Goal: Check status: Check status

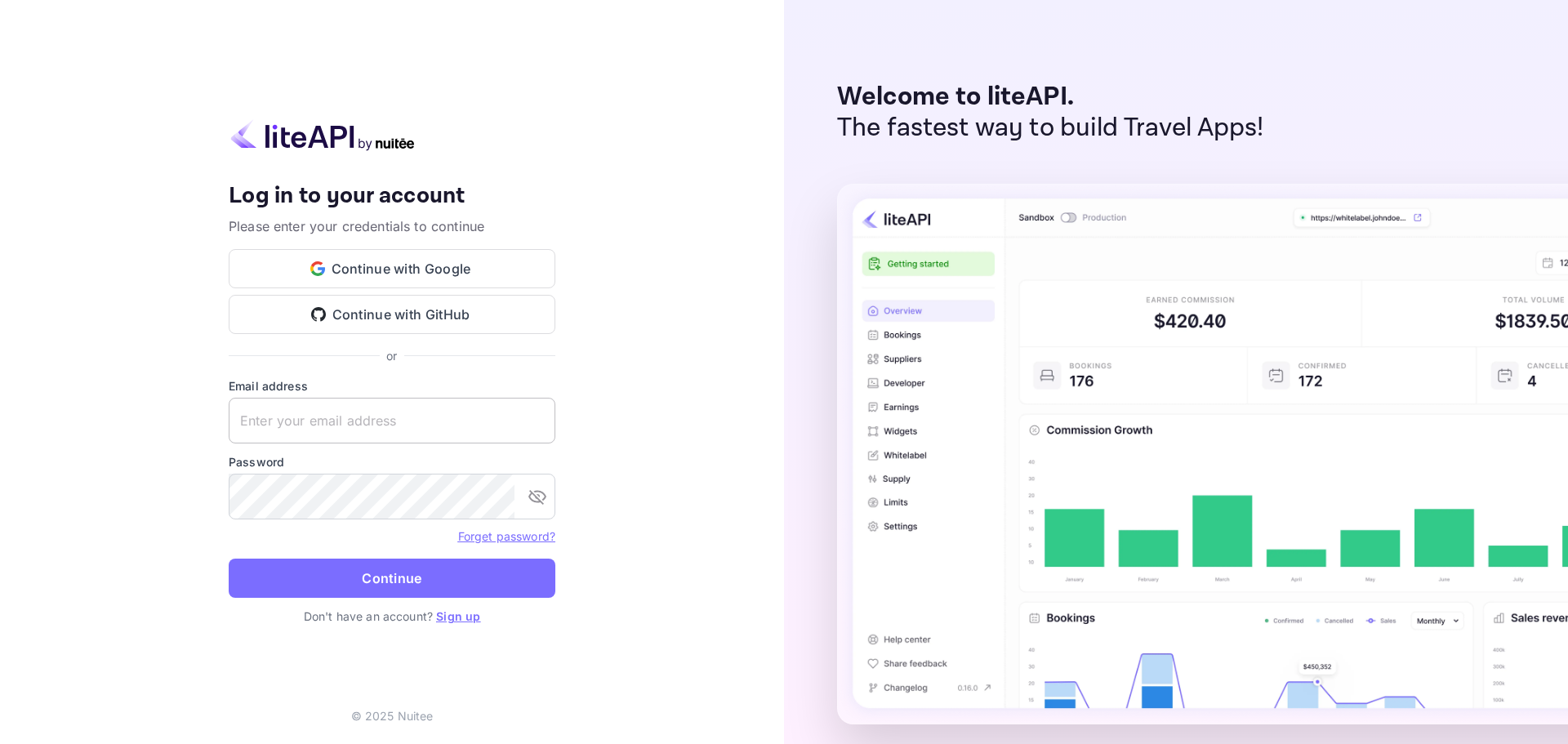
click at [390, 434] on input "text" at bounding box center [392, 420] width 326 height 46
paste input "services@withjoy.com"
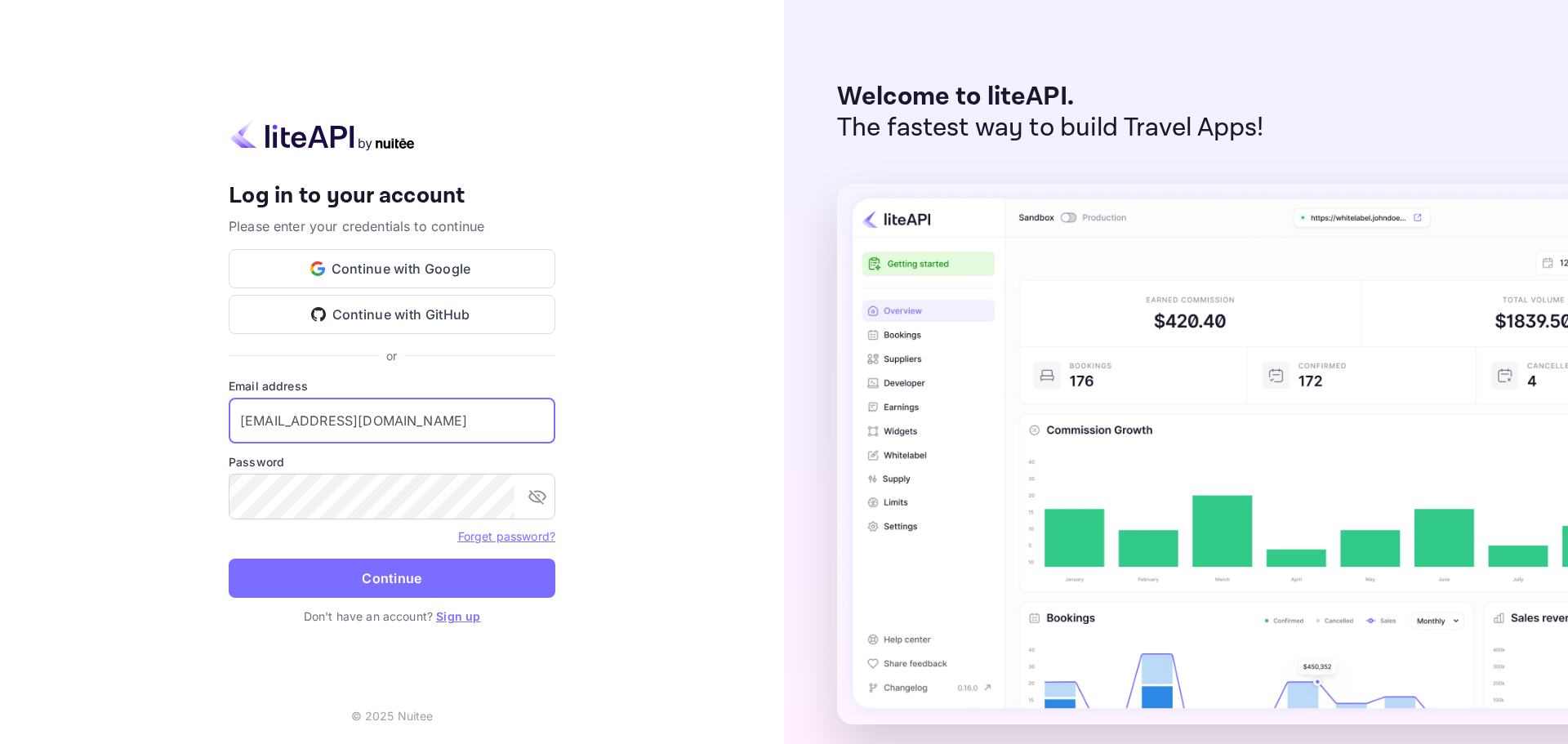
type input "services@withjoy.com"
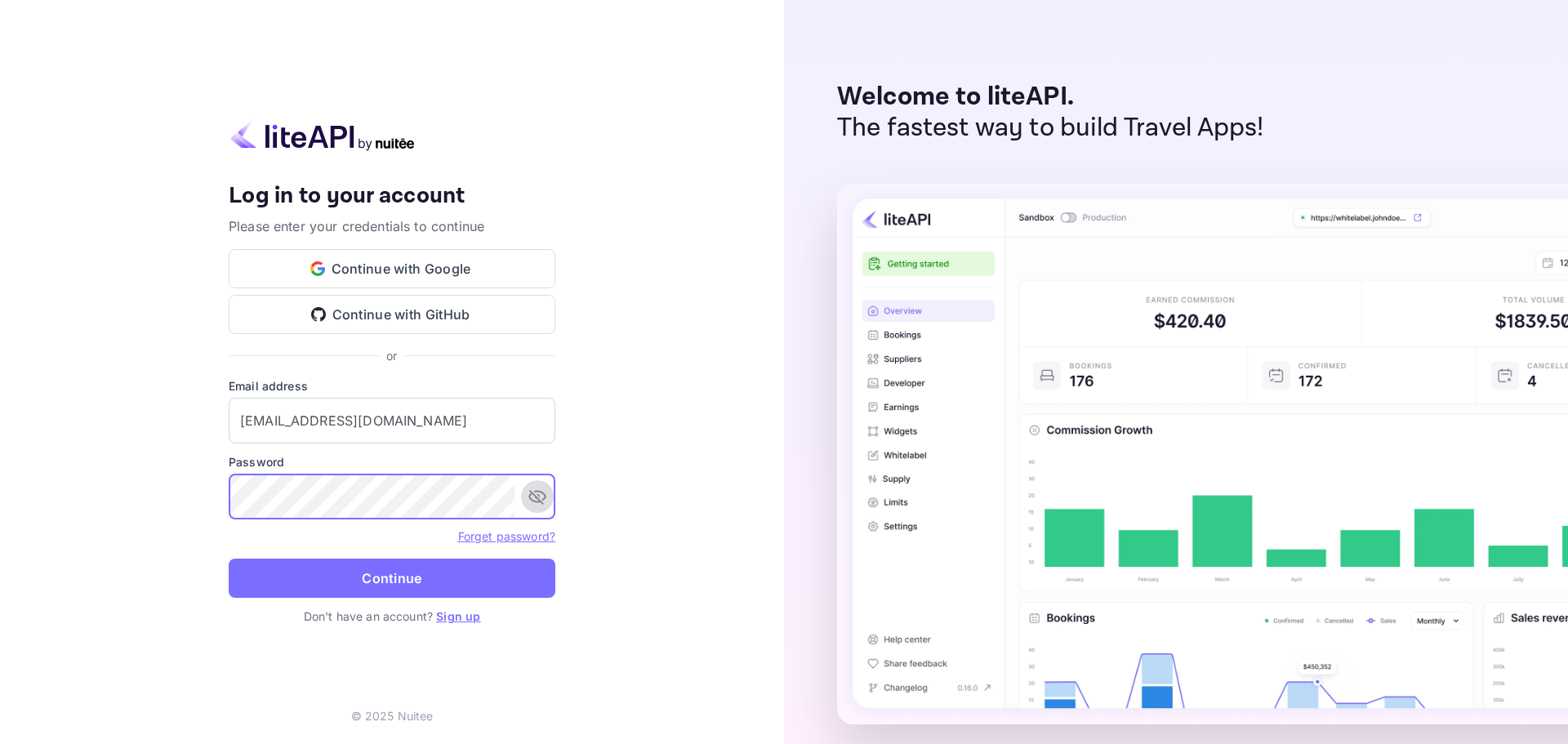
click at [538, 497] on icon "toggle password visibility" at bounding box center [537, 496] width 19 height 19
click at [538, 497] on icon "toggle password visibility" at bounding box center [537, 496] width 17 height 13
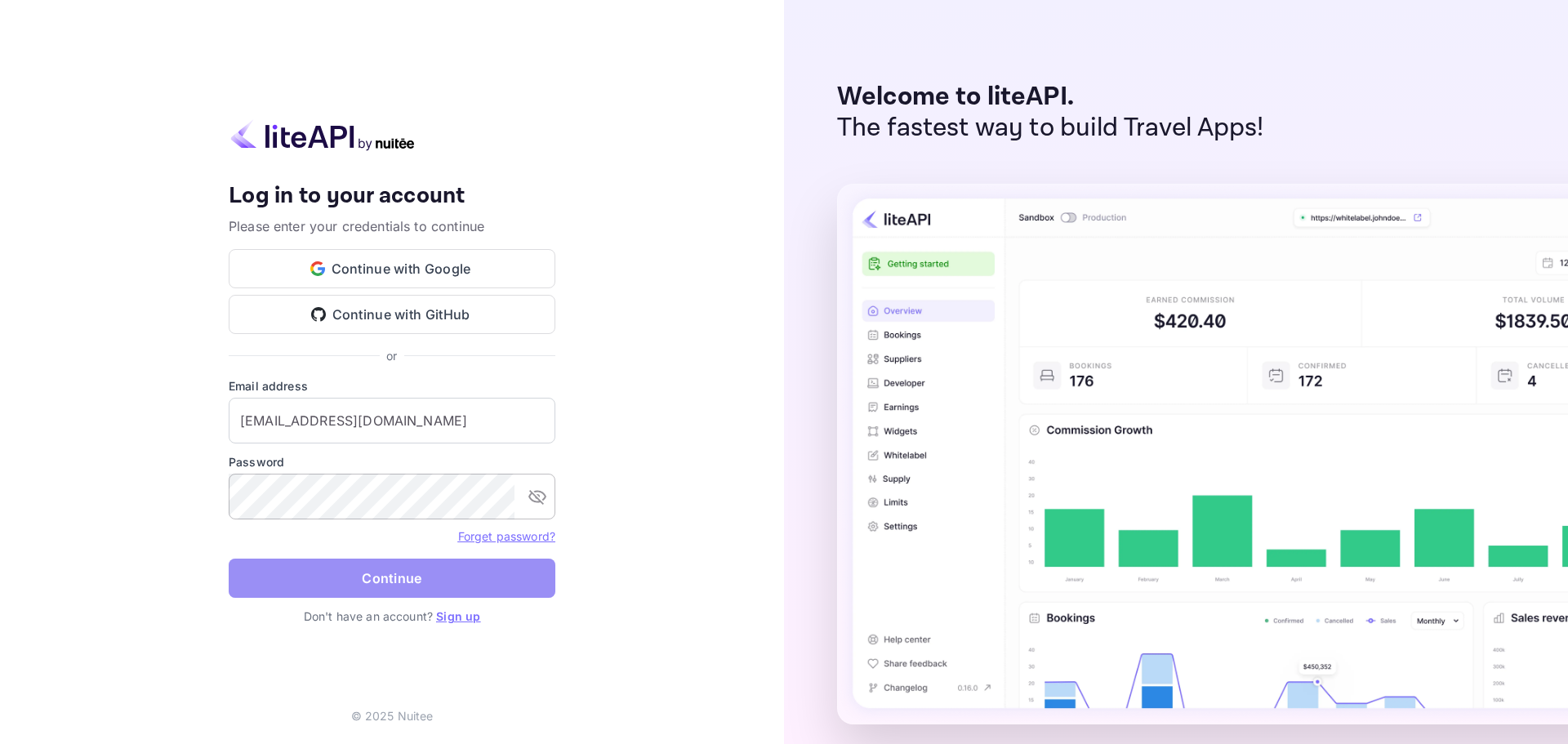
click at [446, 579] on button "Continue" at bounding box center [392, 578] width 326 height 39
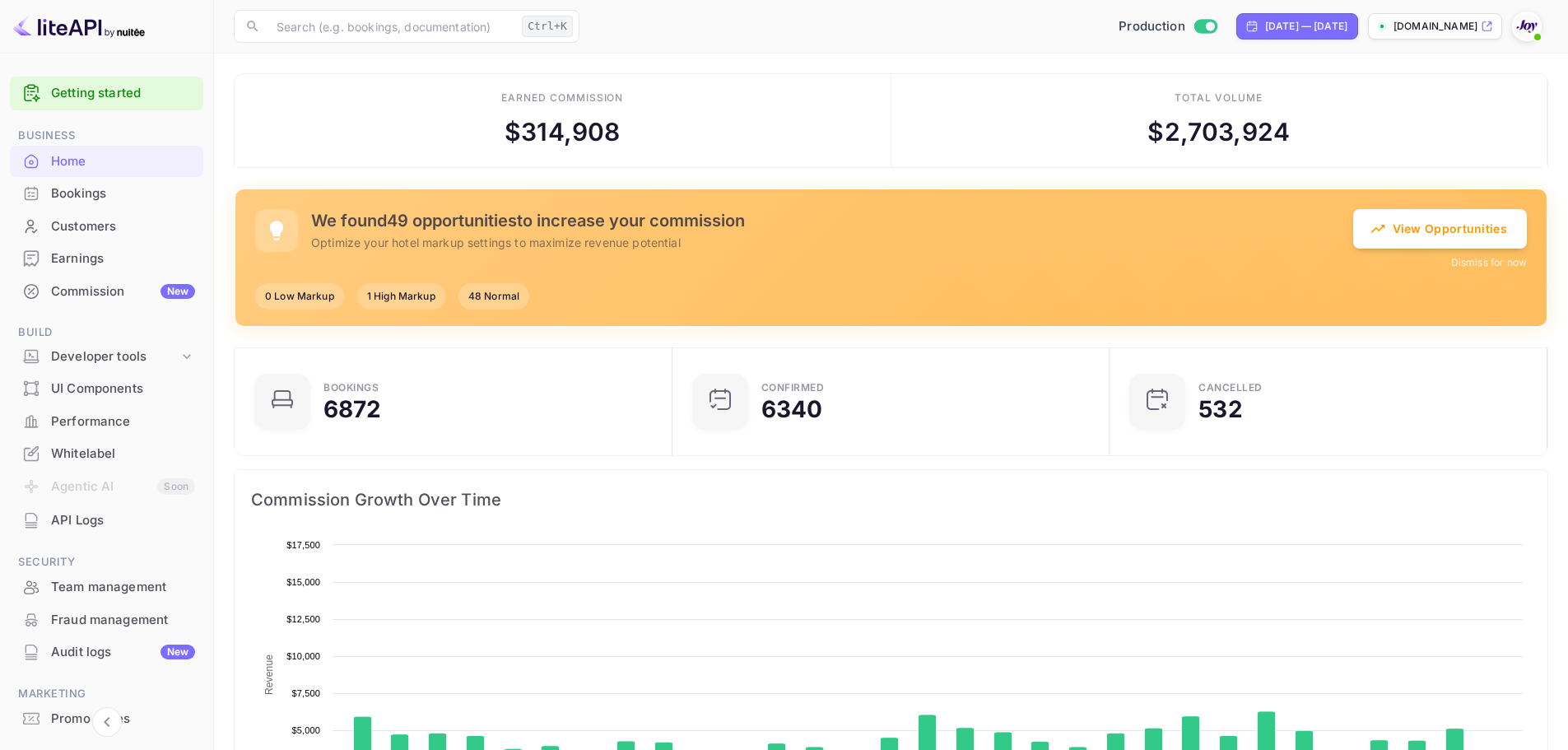
scroll to position [256, 415]
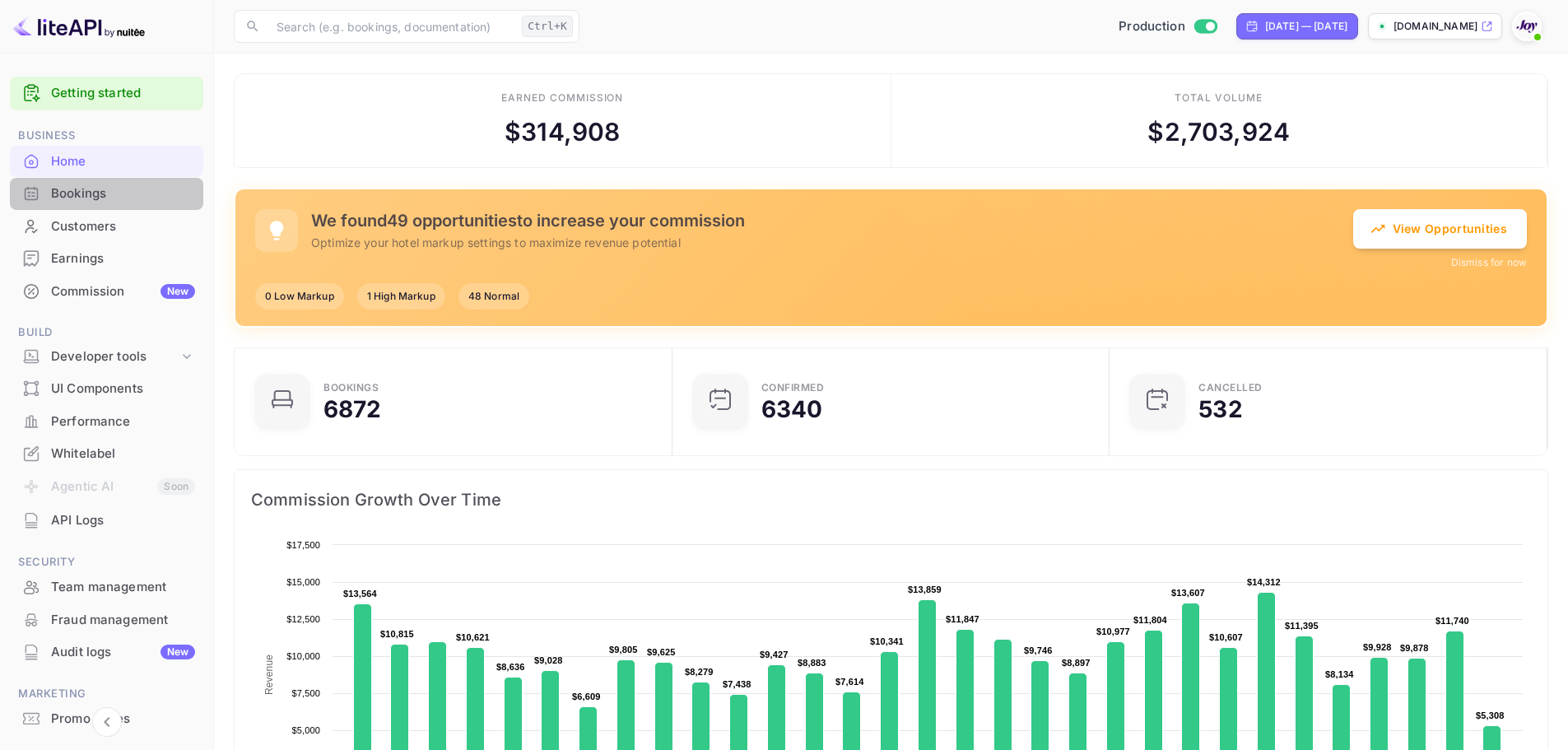
click at [147, 197] on div "Bookings" at bounding box center [122, 193] width 144 height 19
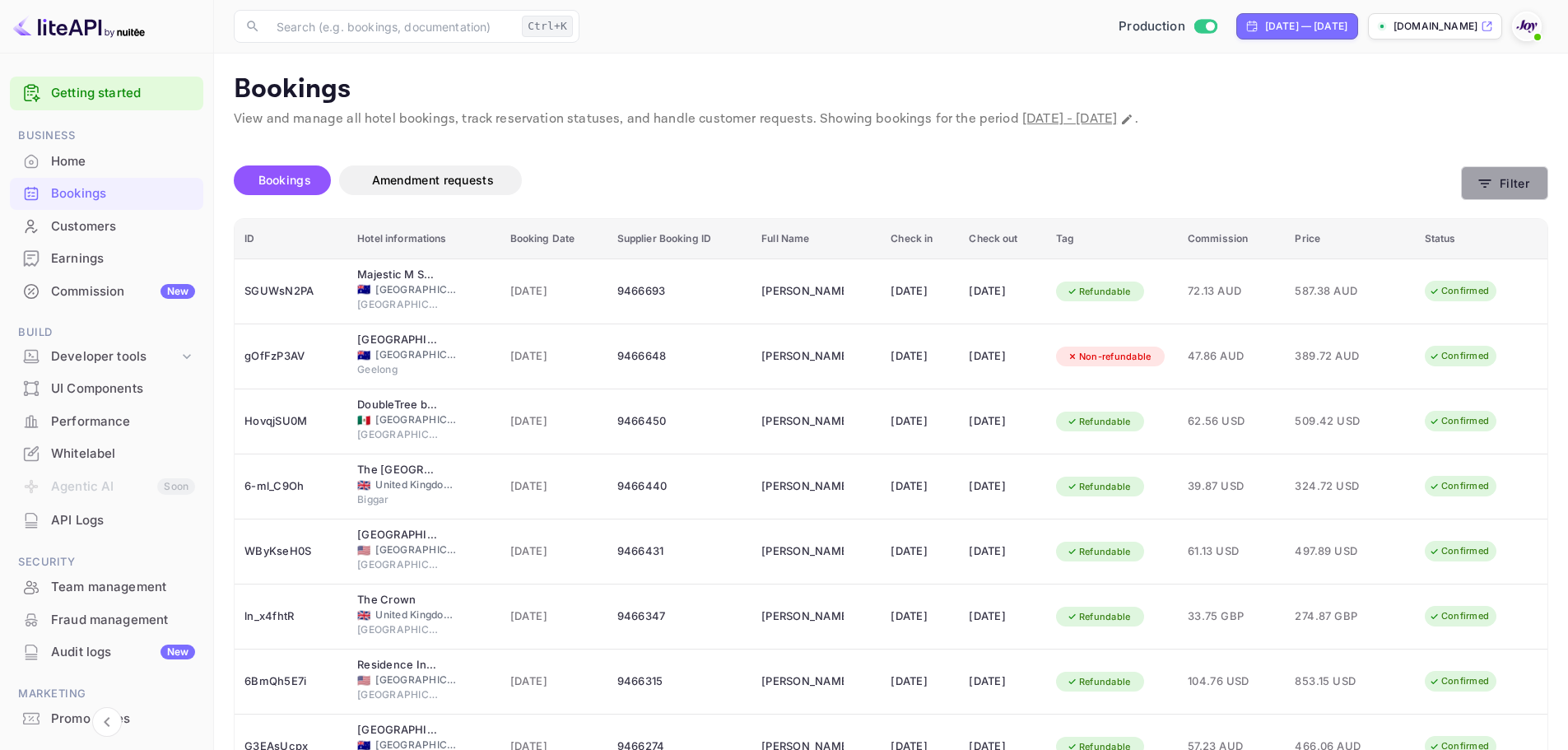
click at [1503, 194] on button "Filter" at bounding box center [1504, 183] width 87 height 33
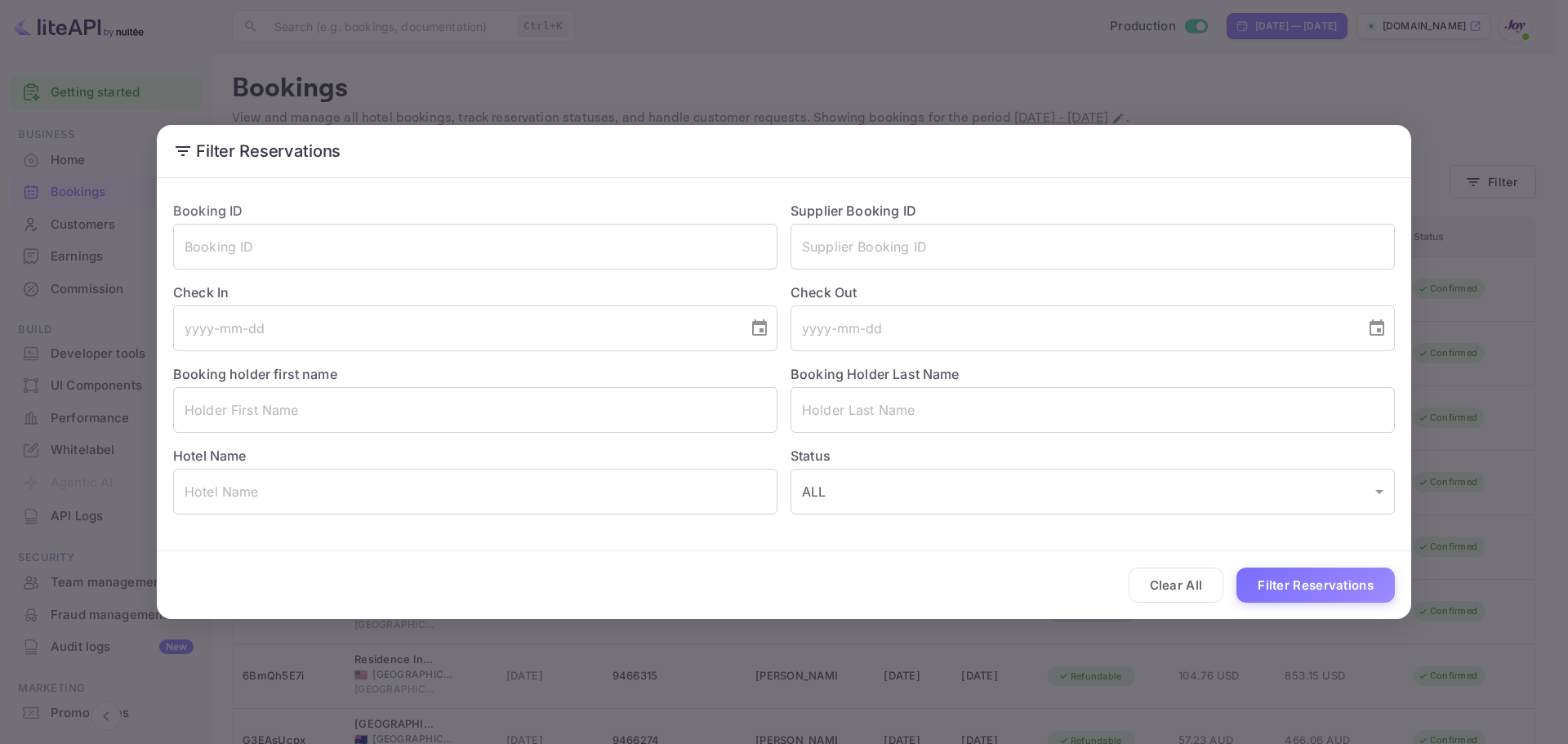
drag, startPoint x: 999, startPoint y: 69, endPoint x: 780, endPoint y: 93, distance: 220.3
click at [994, 69] on div "Filter Reservations Booking ID ​ Supplier Booking ID ​ Check In ​ Check Out ​ B…" at bounding box center [784, 372] width 1568 height 744
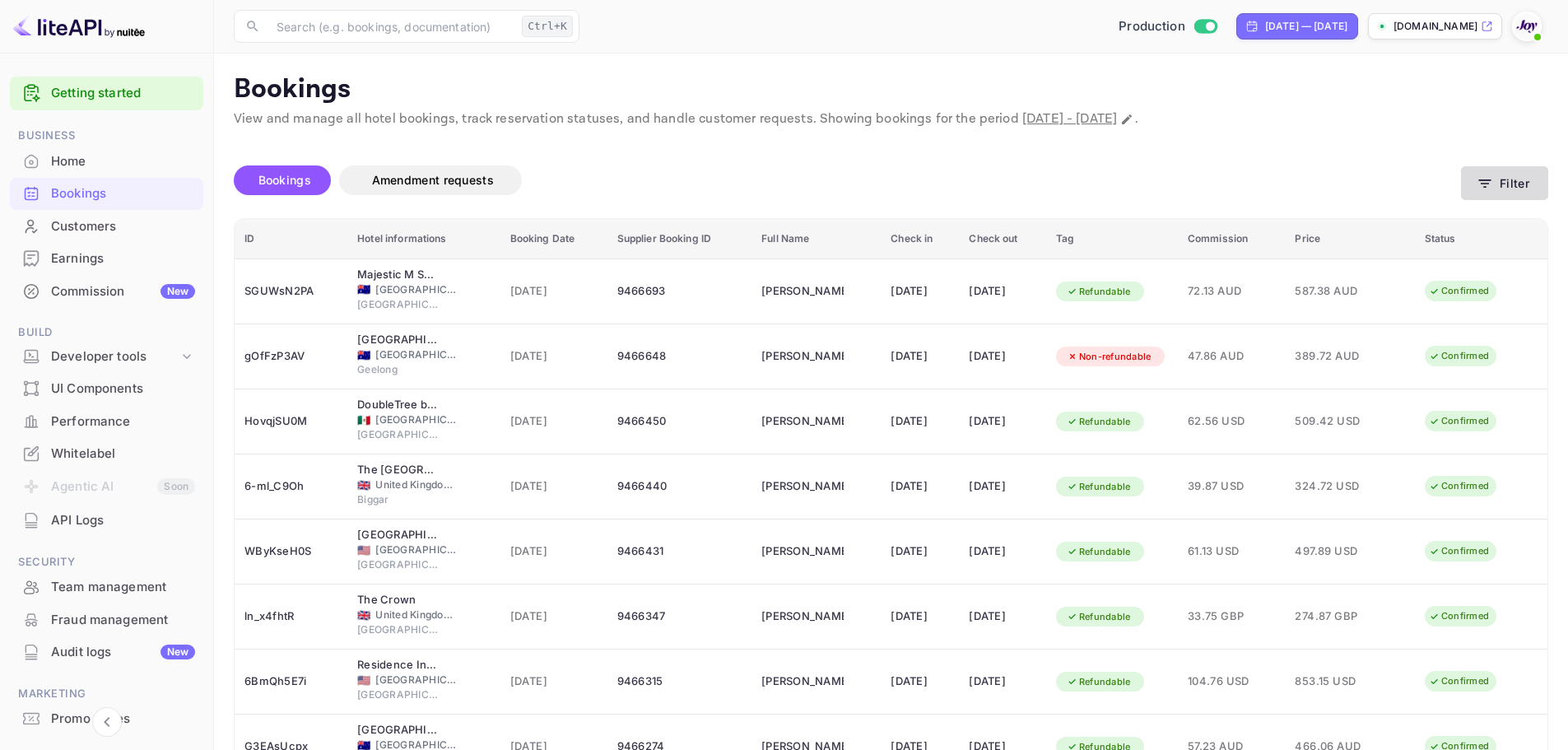
click at [1529, 178] on button "Filter" at bounding box center [1504, 183] width 87 height 33
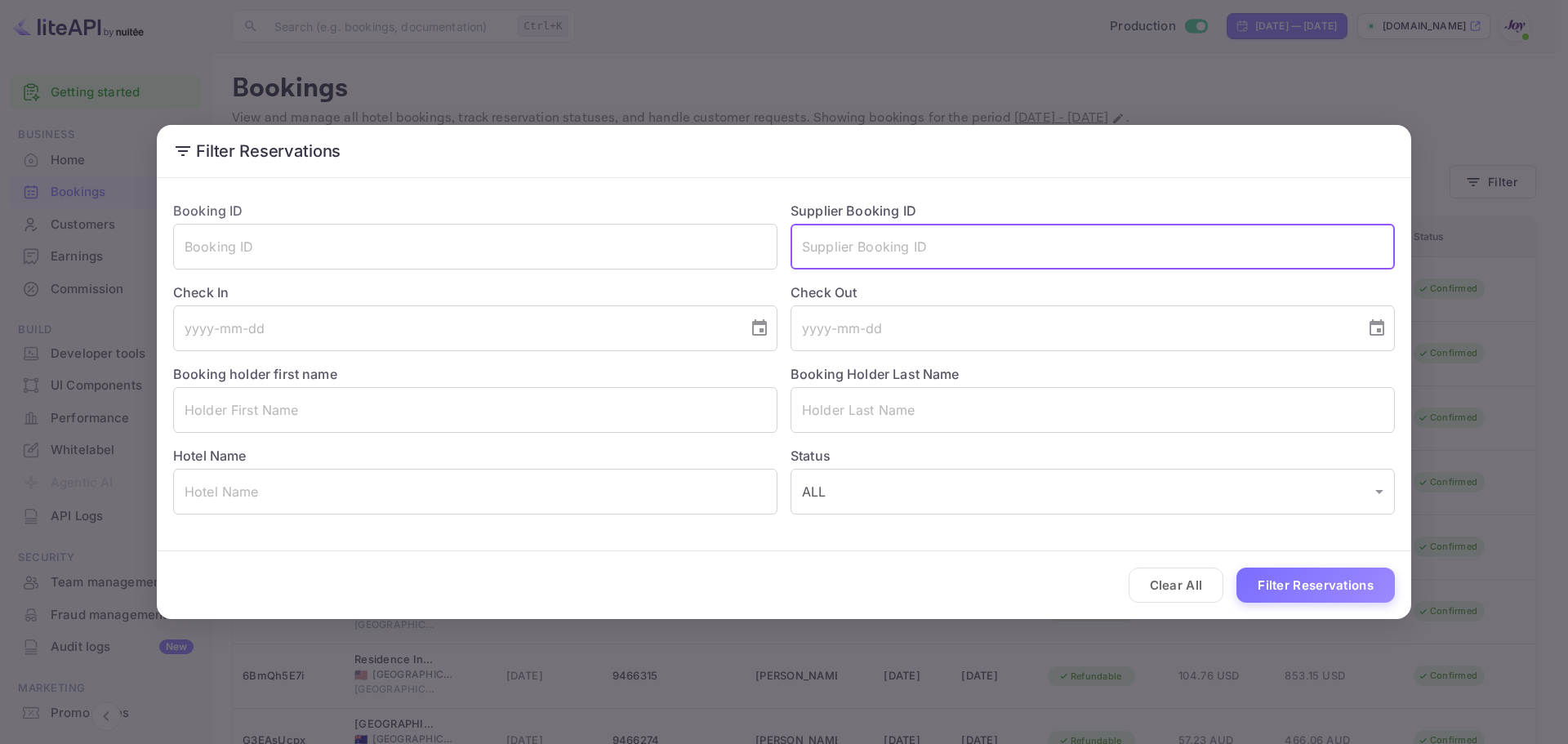
click at [873, 251] on input "text" at bounding box center [1093, 246] width 604 height 46
paste input "7526995"
type input "7526995"
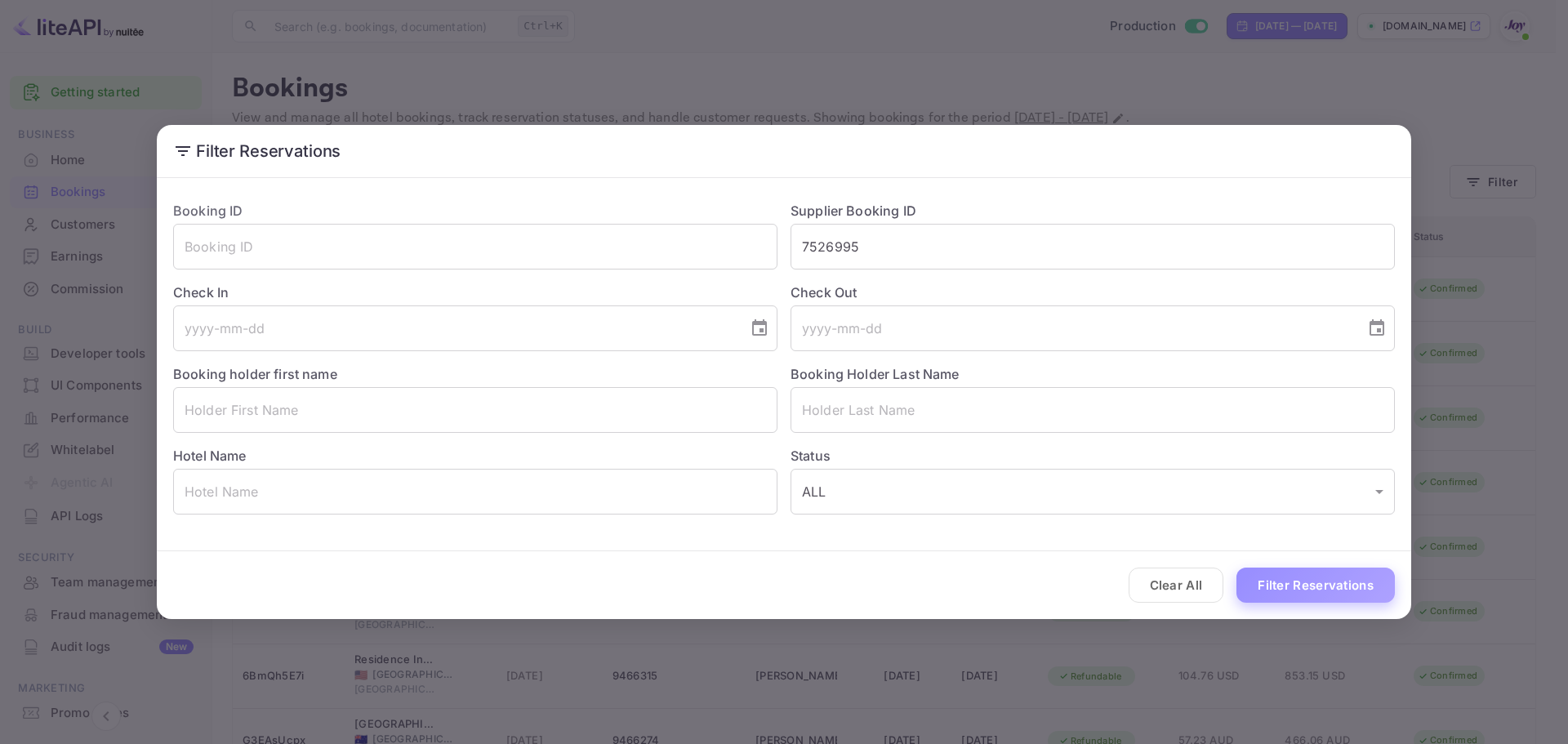
click at [1330, 592] on button "Filter Reservations" at bounding box center [1314, 585] width 158 height 35
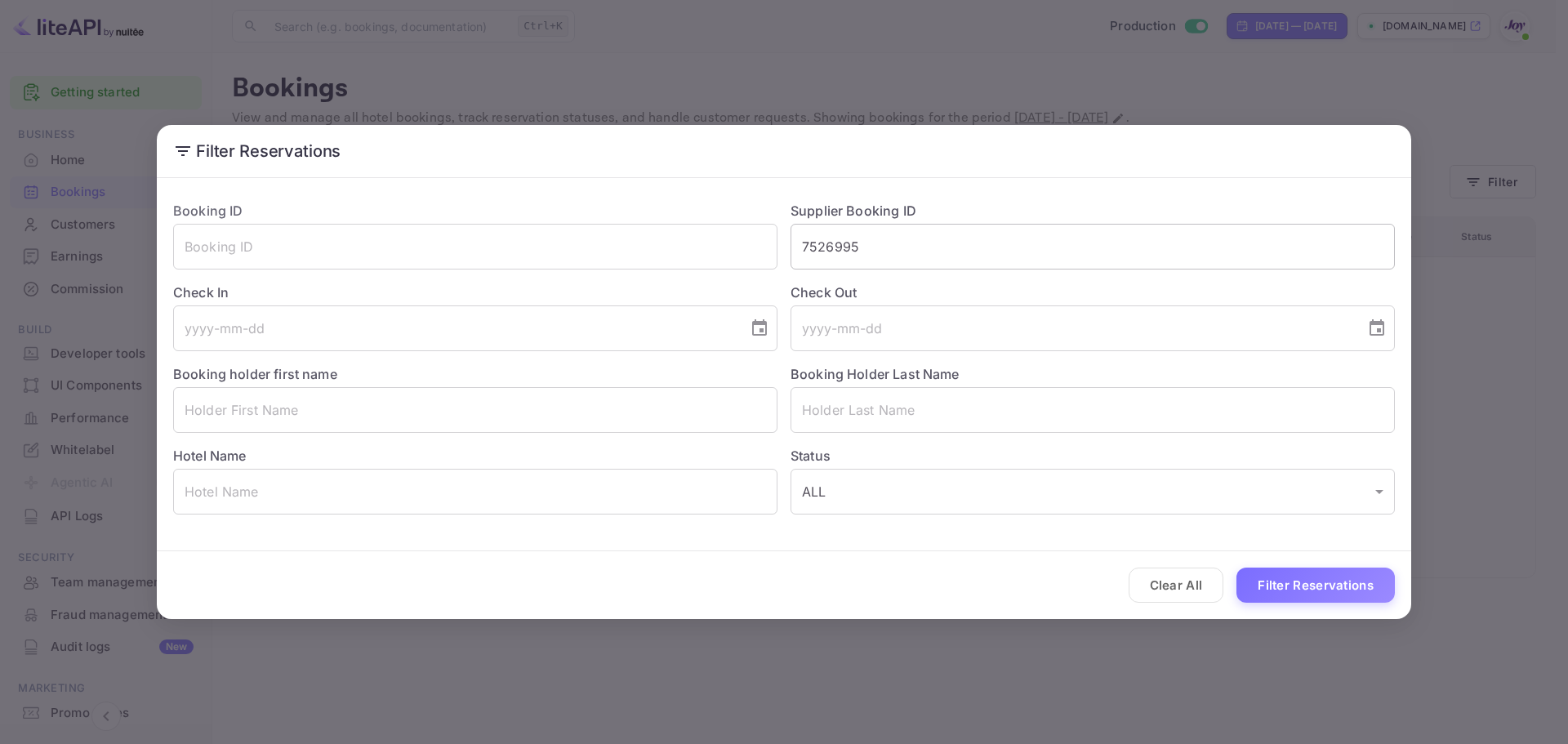
click at [937, 254] on input "7526995" at bounding box center [1093, 246] width 604 height 46
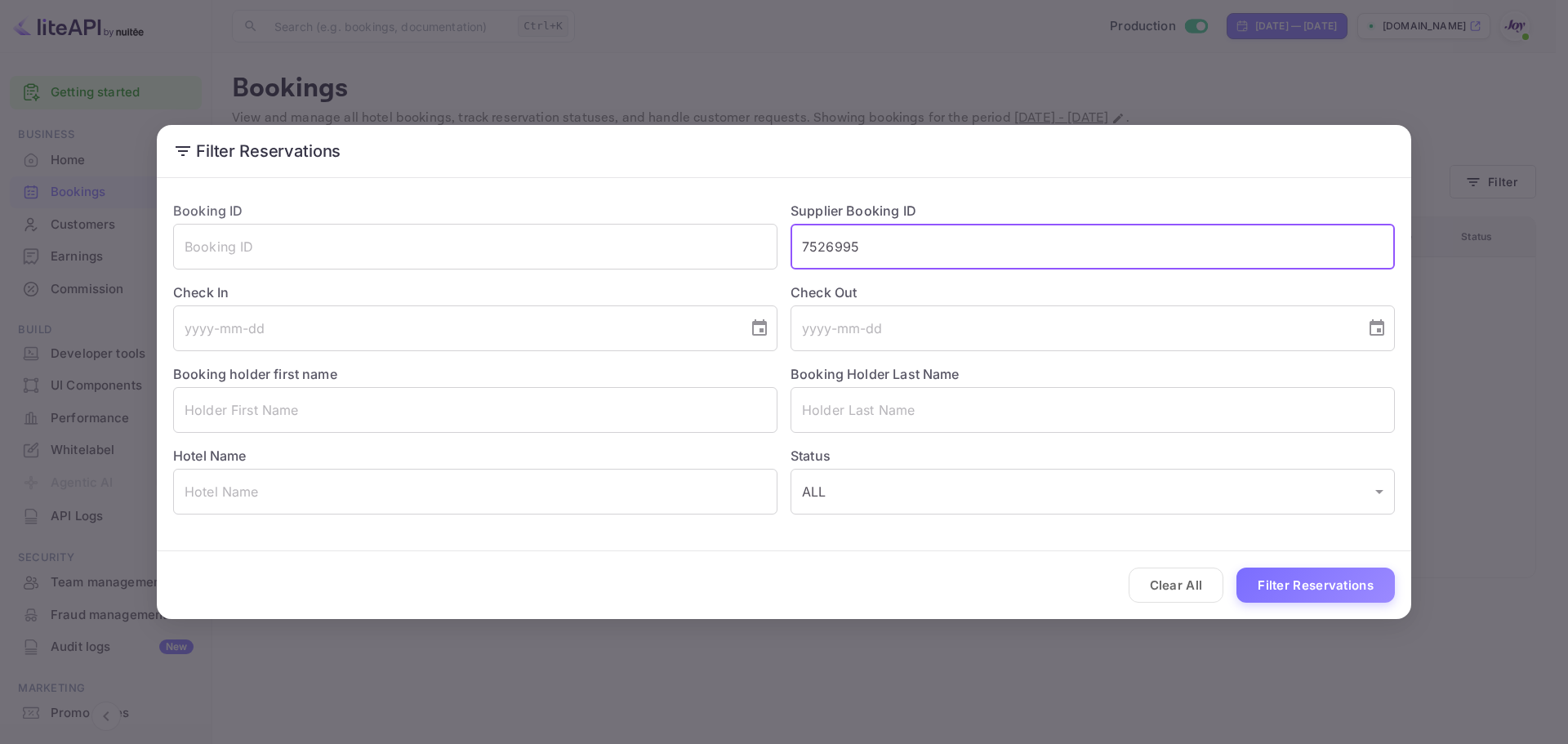
click at [827, 247] on input "7526995" at bounding box center [1093, 246] width 604 height 46
paste input "7526995"
type input "7526995"
click at [1313, 581] on button "Filter Reservations" at bounding box center [1314, 585] width 158 height 35
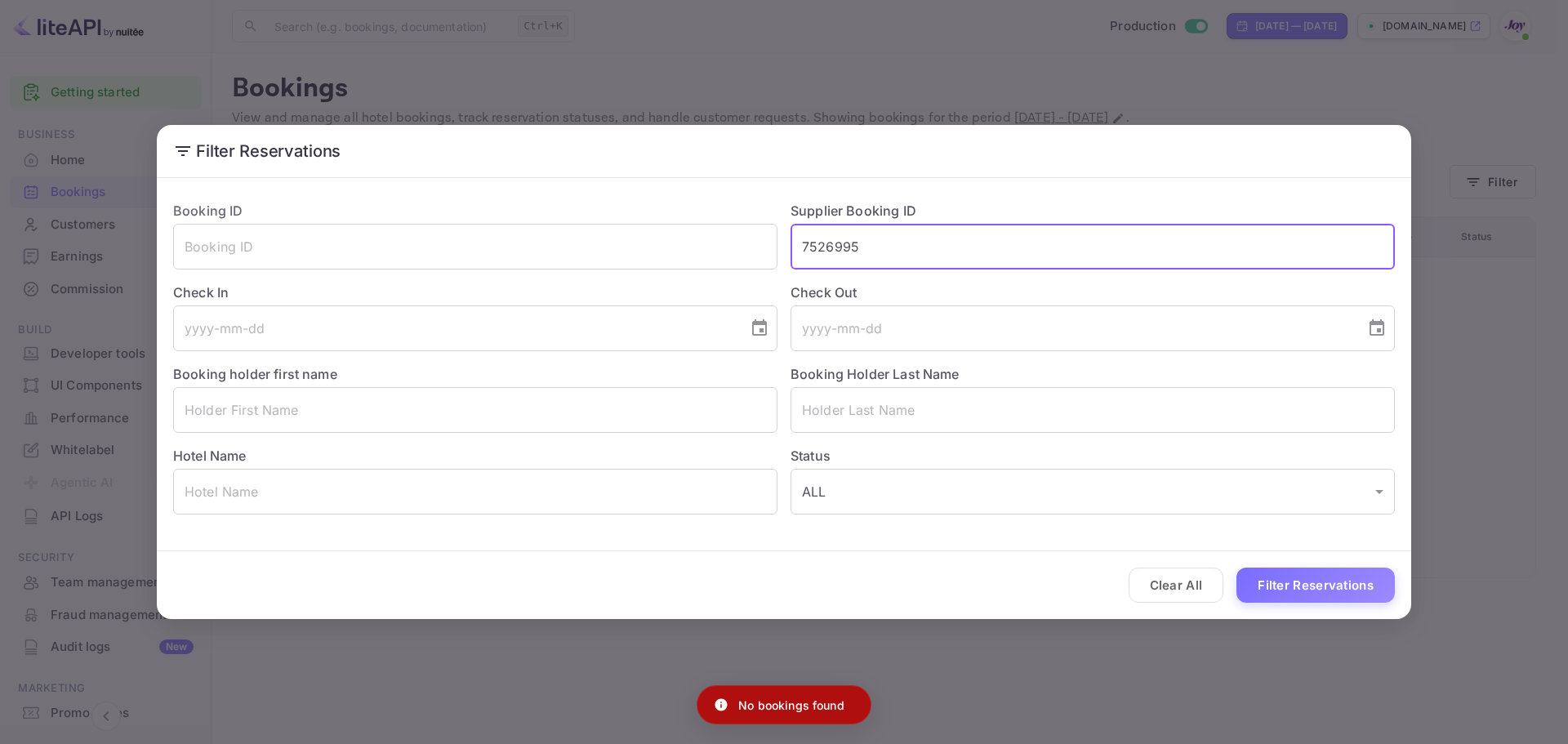
click at [824, 244] on input "7526995" at bounding box center [1093, 246] width 604 height 46
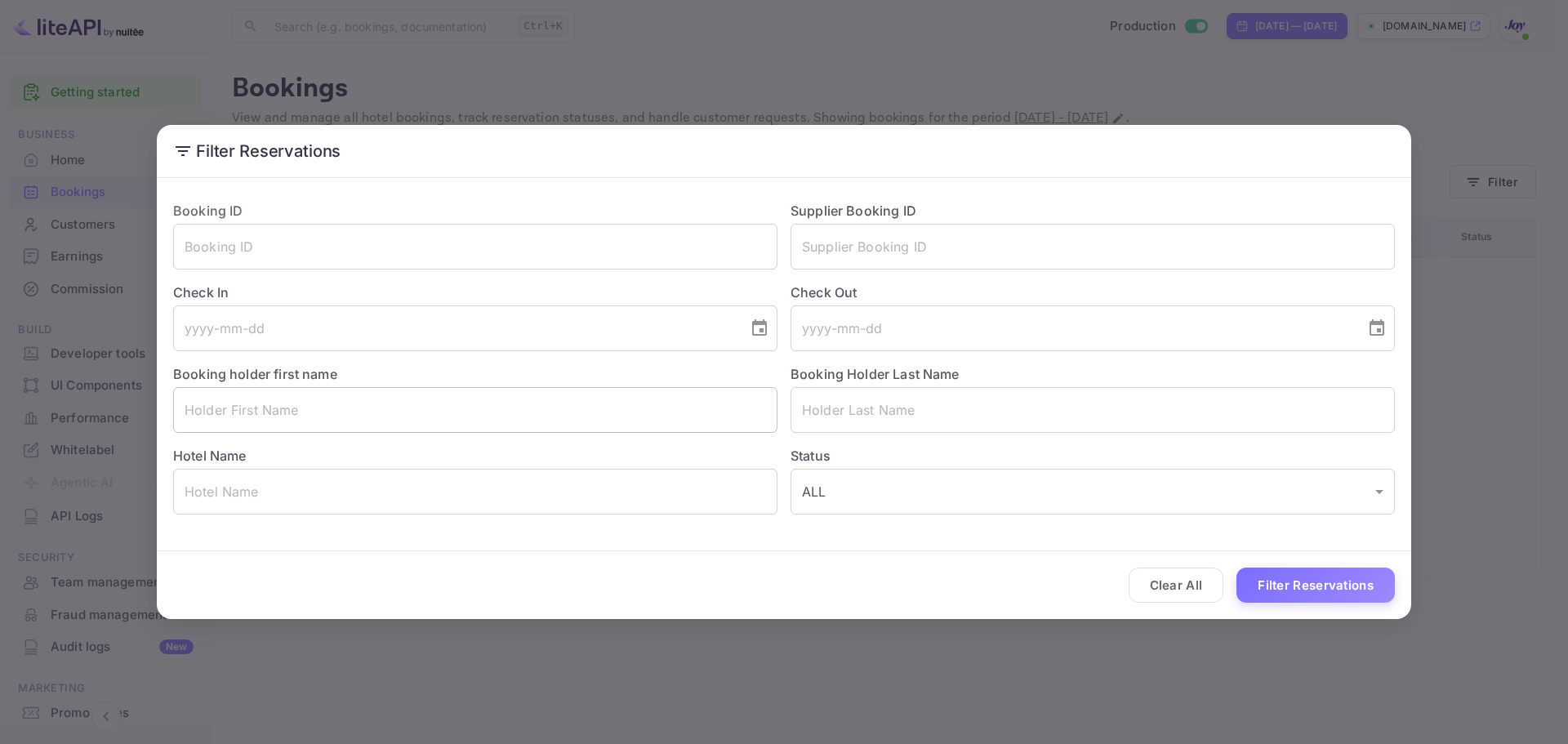
click at [258, 410] on input "text" at bounding box center [475, 409] width 604 height 46
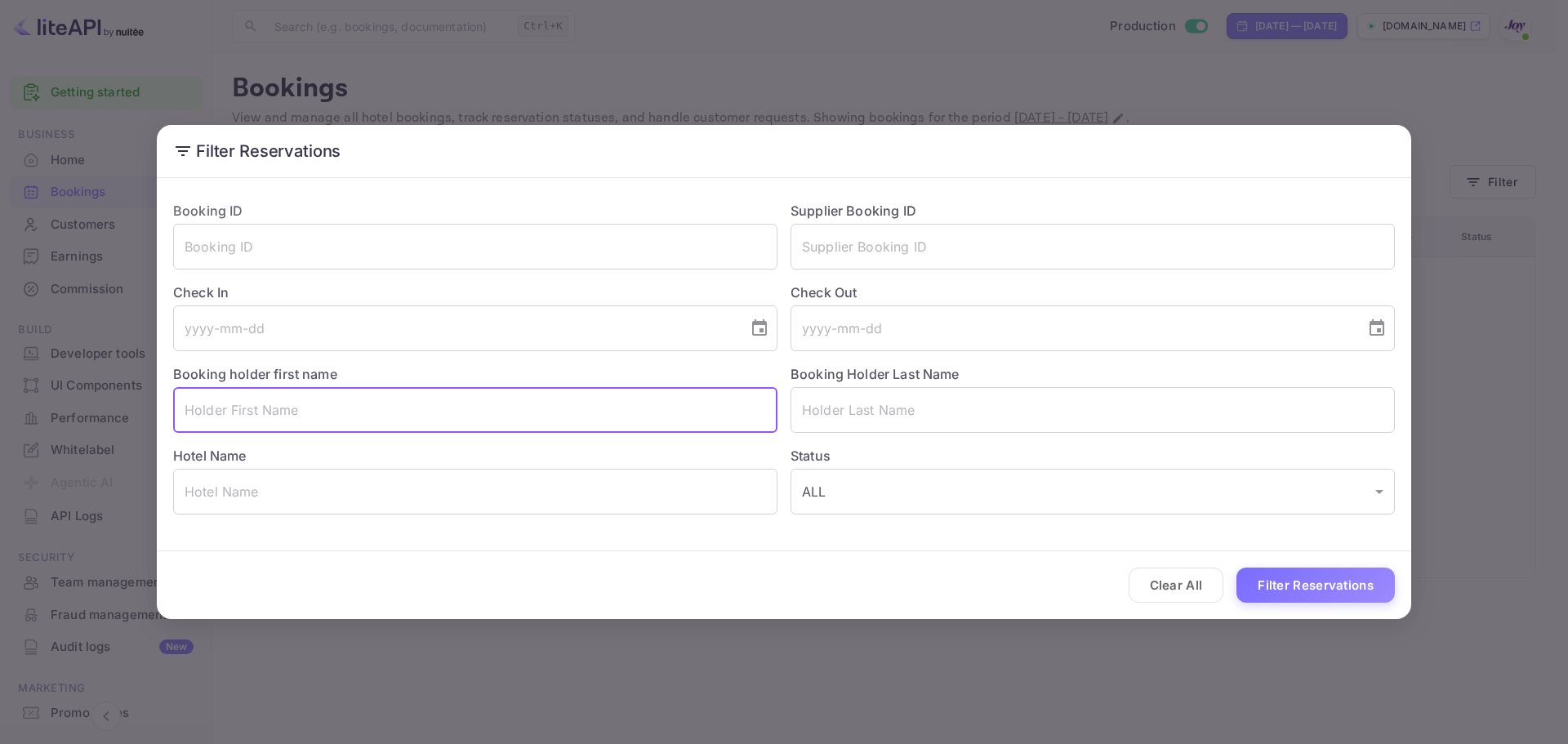
paste input "Amber"
type input "Amber"
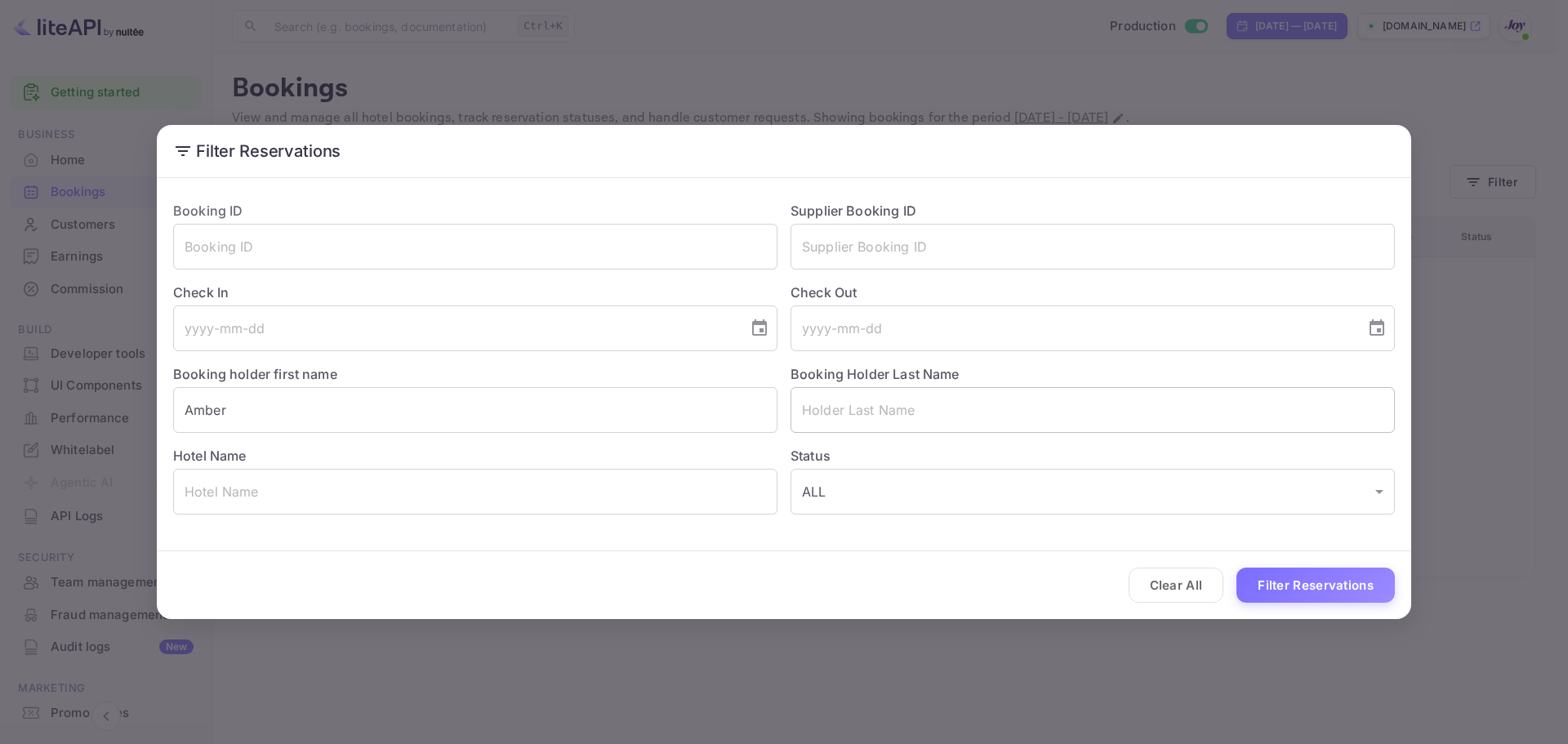
click at [832, 410] on input "text" at bounding box center [1093, 409] width 604 height 46
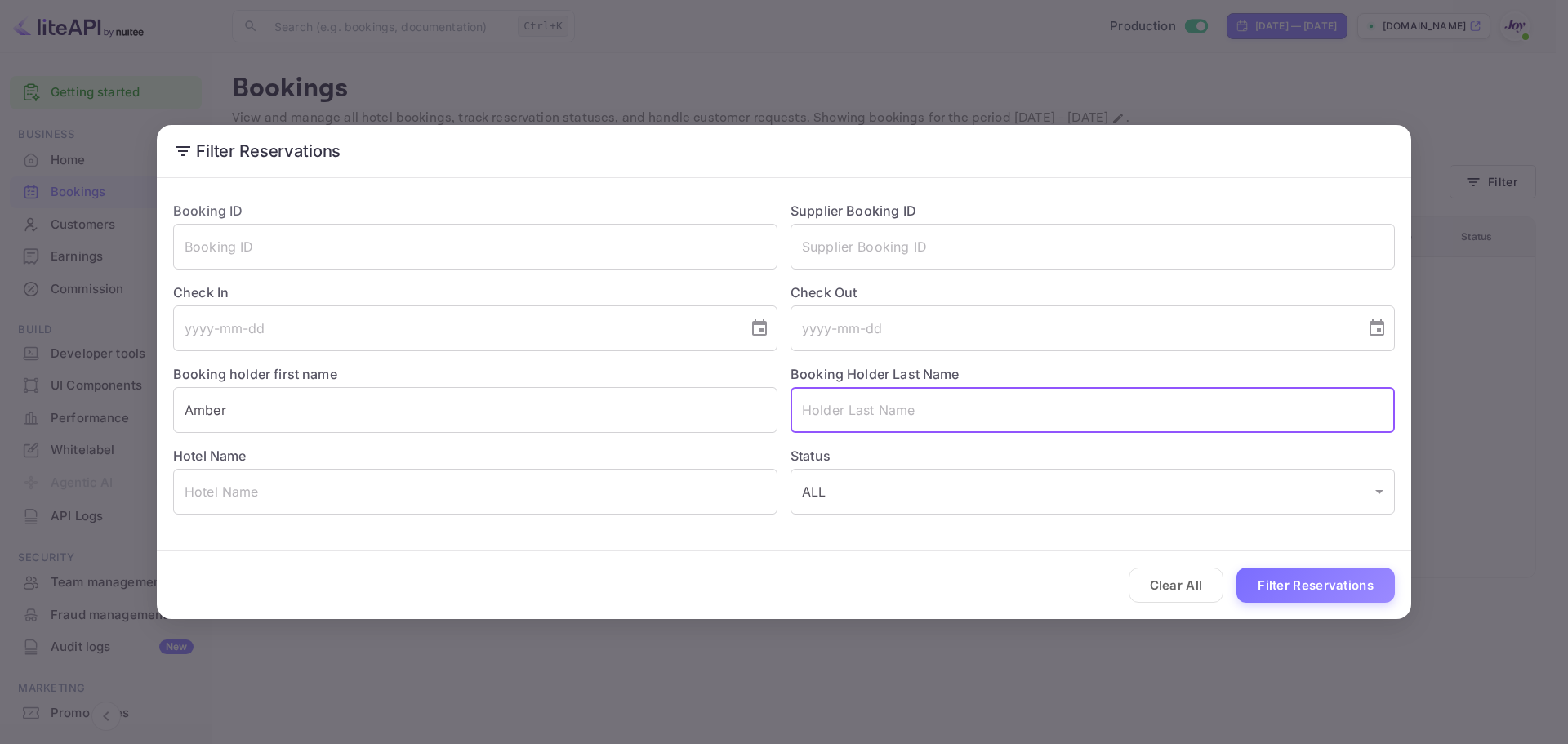
paste input "Benvenuti"
type input "Benvenuti"
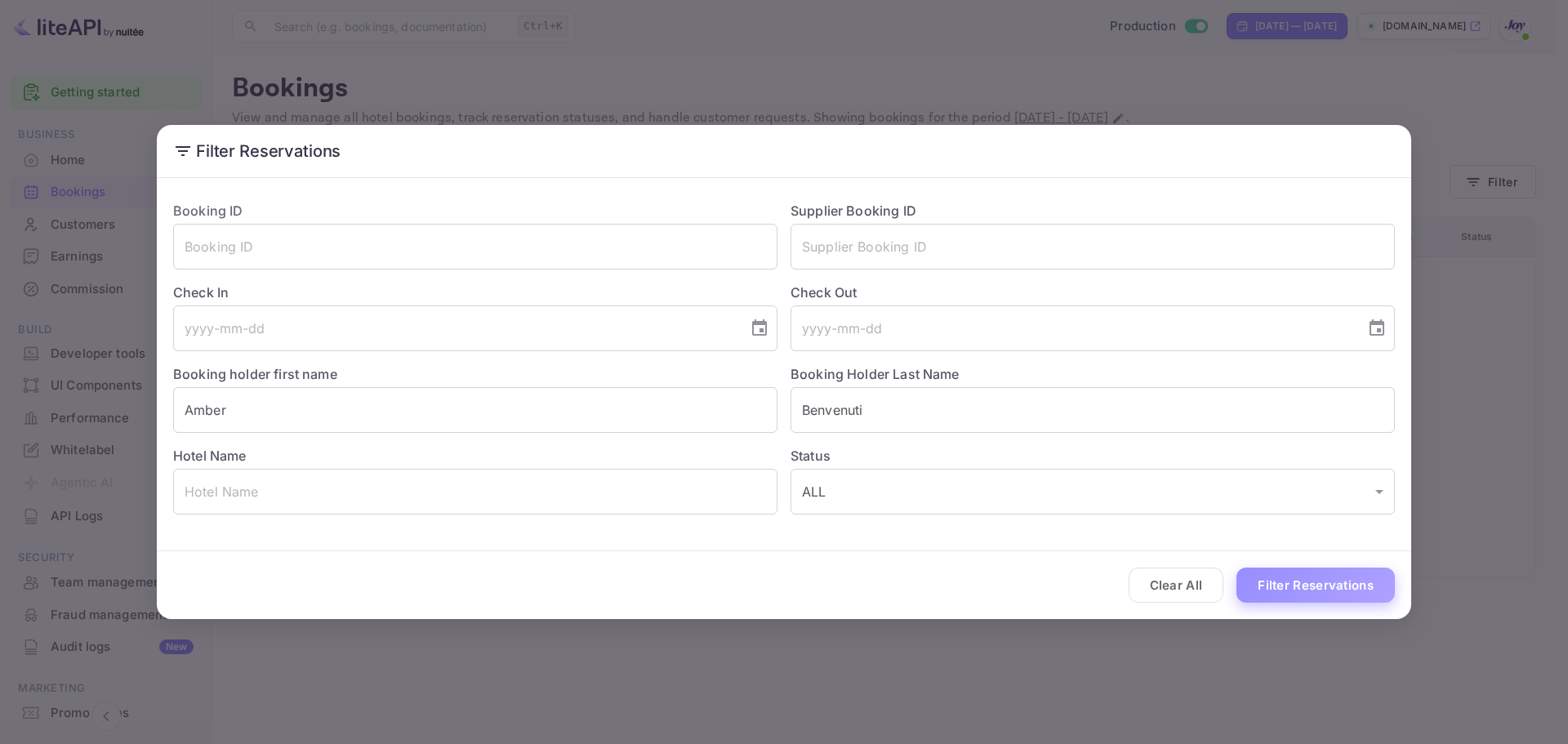
click at [1310, 582] on button "Filter Reservations" at bounding box center [1314, 585] width 158 height 35
click at [1461, 430] on div "Filter Reservations Booking ID ​ Supplier Booking ID ​ Check In ​ Check Out ​ B…" at bounding box center [784, 372] width 1568 height 744
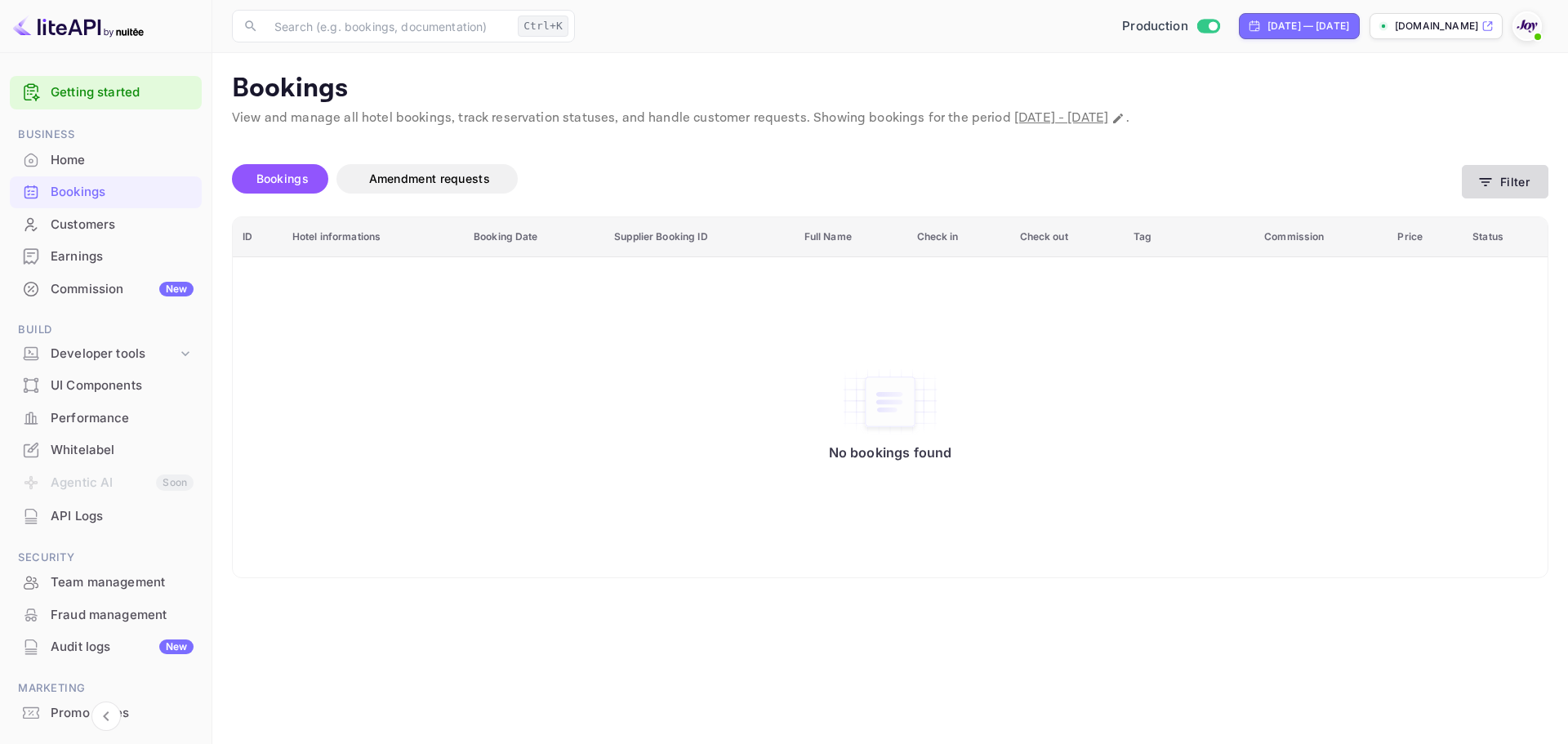
click at [1516, 182] on button "Filter" at bounding box center [1504, 182] width 86 height 33
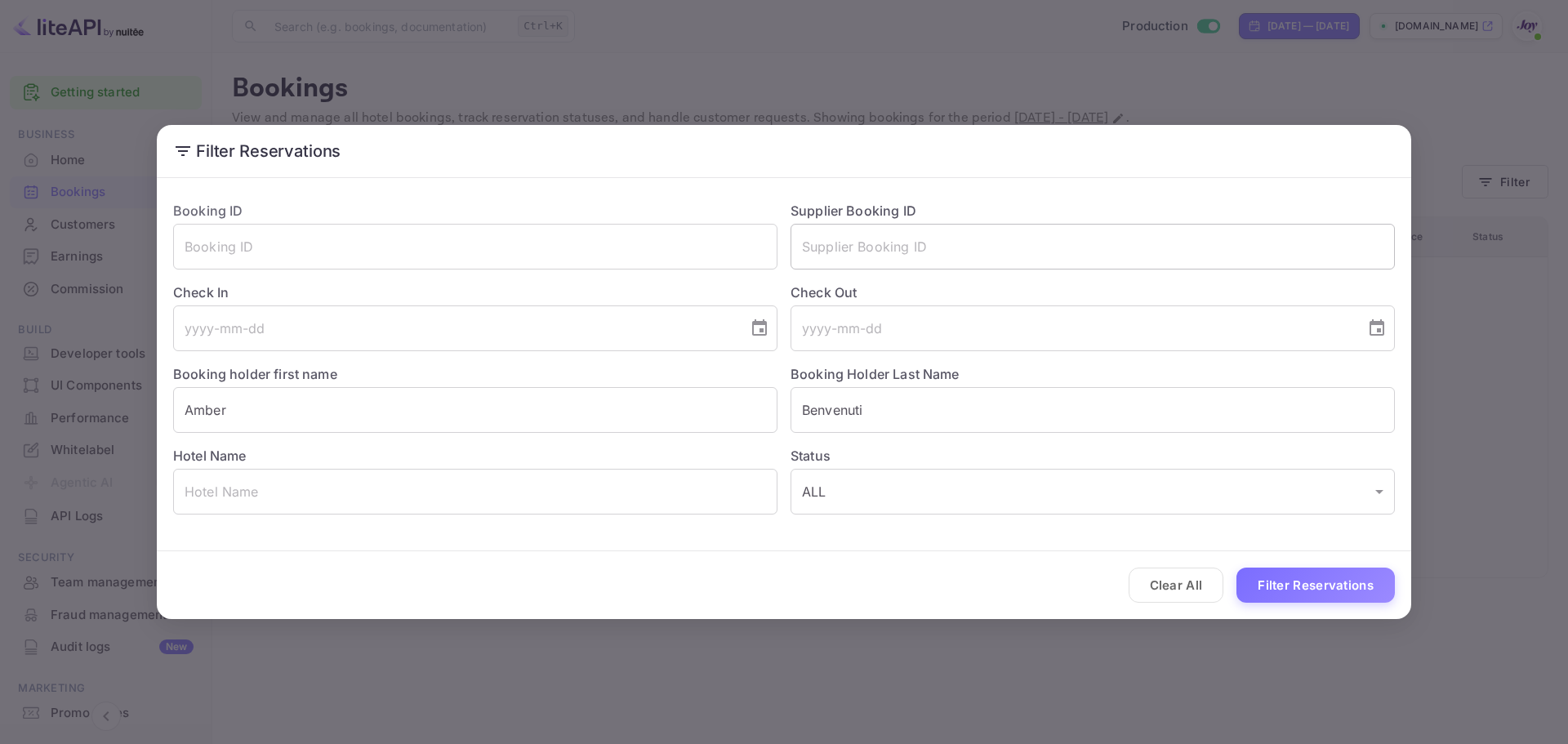
click at [830, 260] on input "text" at bounding box center [1093, 246] width 604 height 46
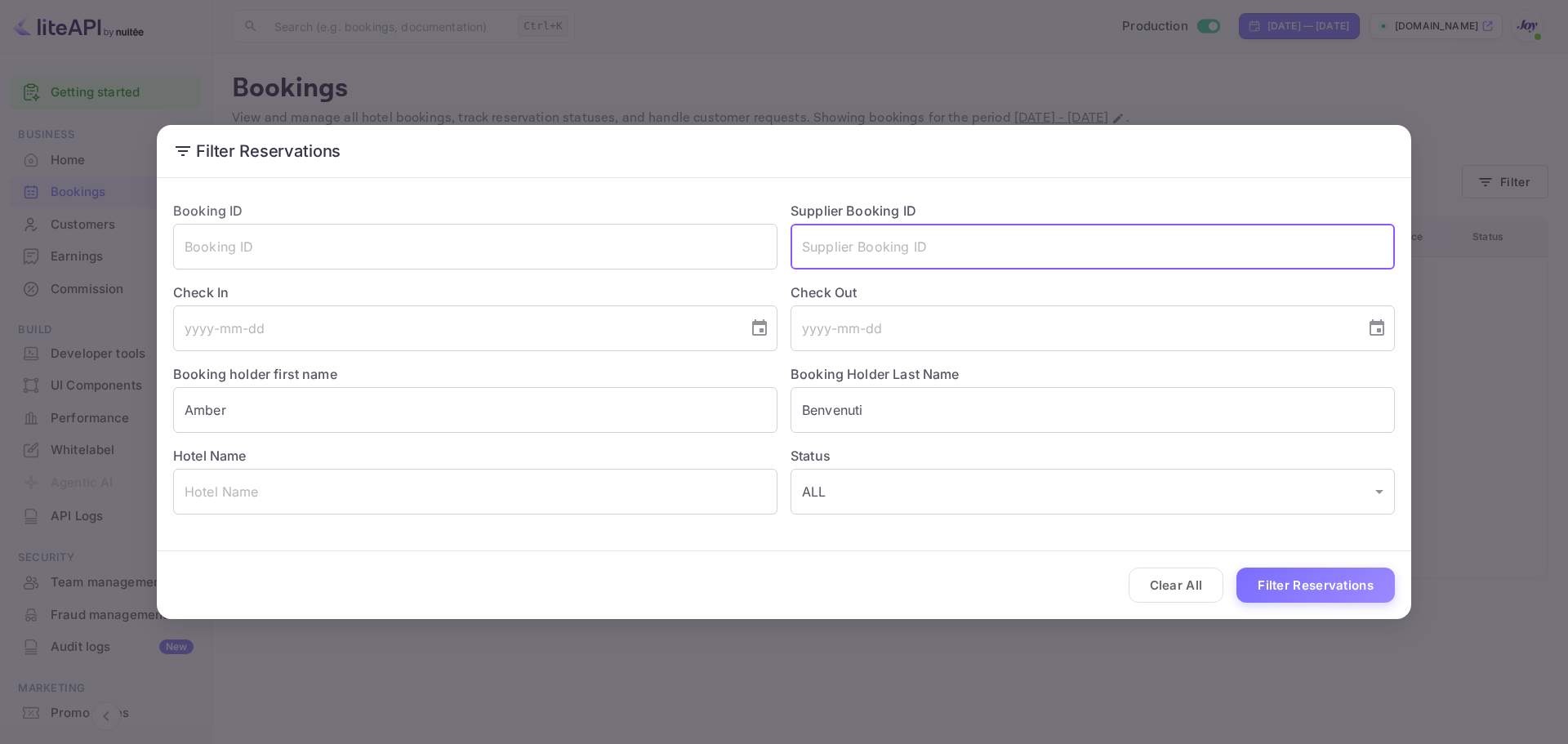
paste input "7526995"
click at [1347, 589] on button "Filter Reservations" at bounding box center [1314, 585] width 158 height 35
click at [842, 244] on input "7526995" at bounding box center [1093, 246] width 604 height 46
paste input "8986538"
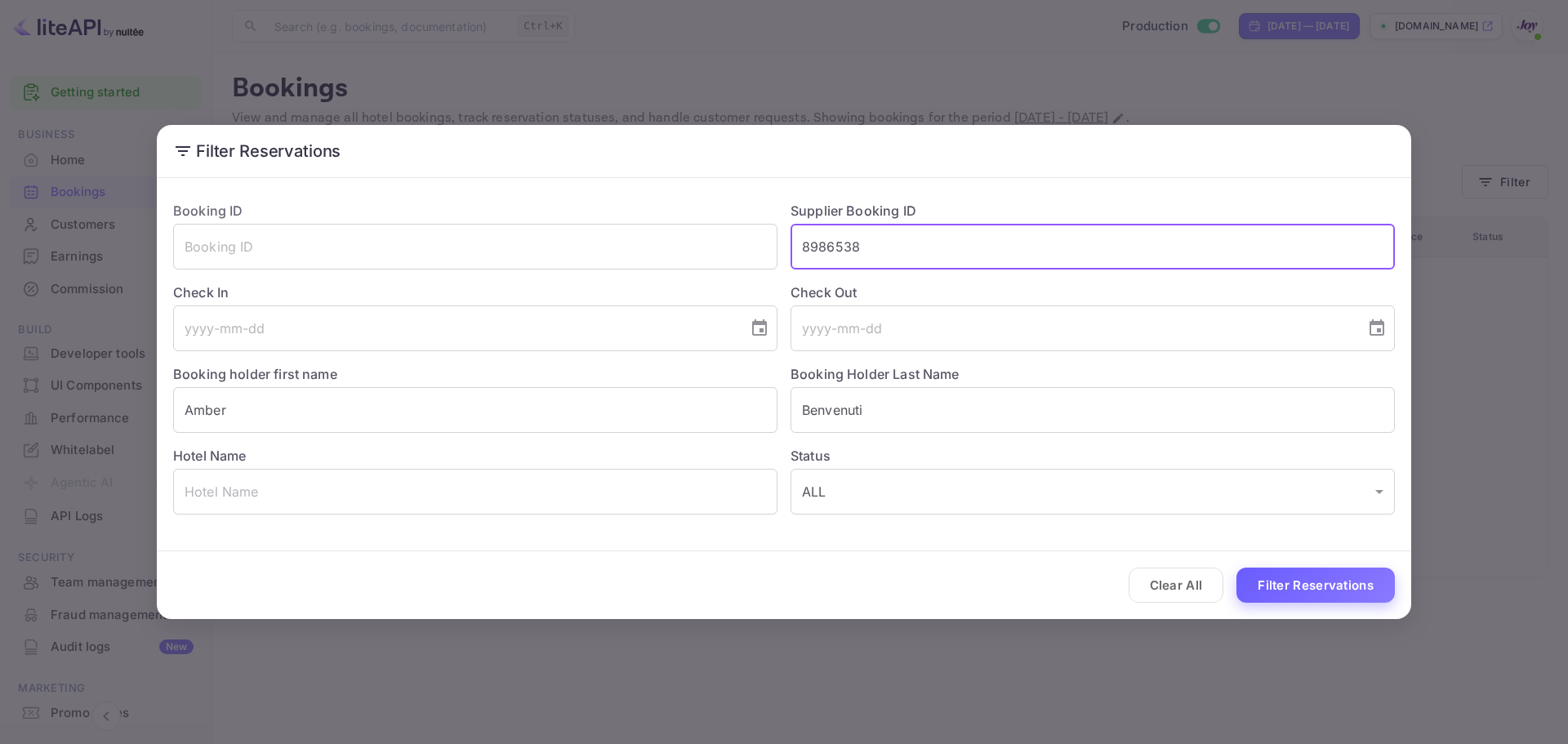
type input "8986538"
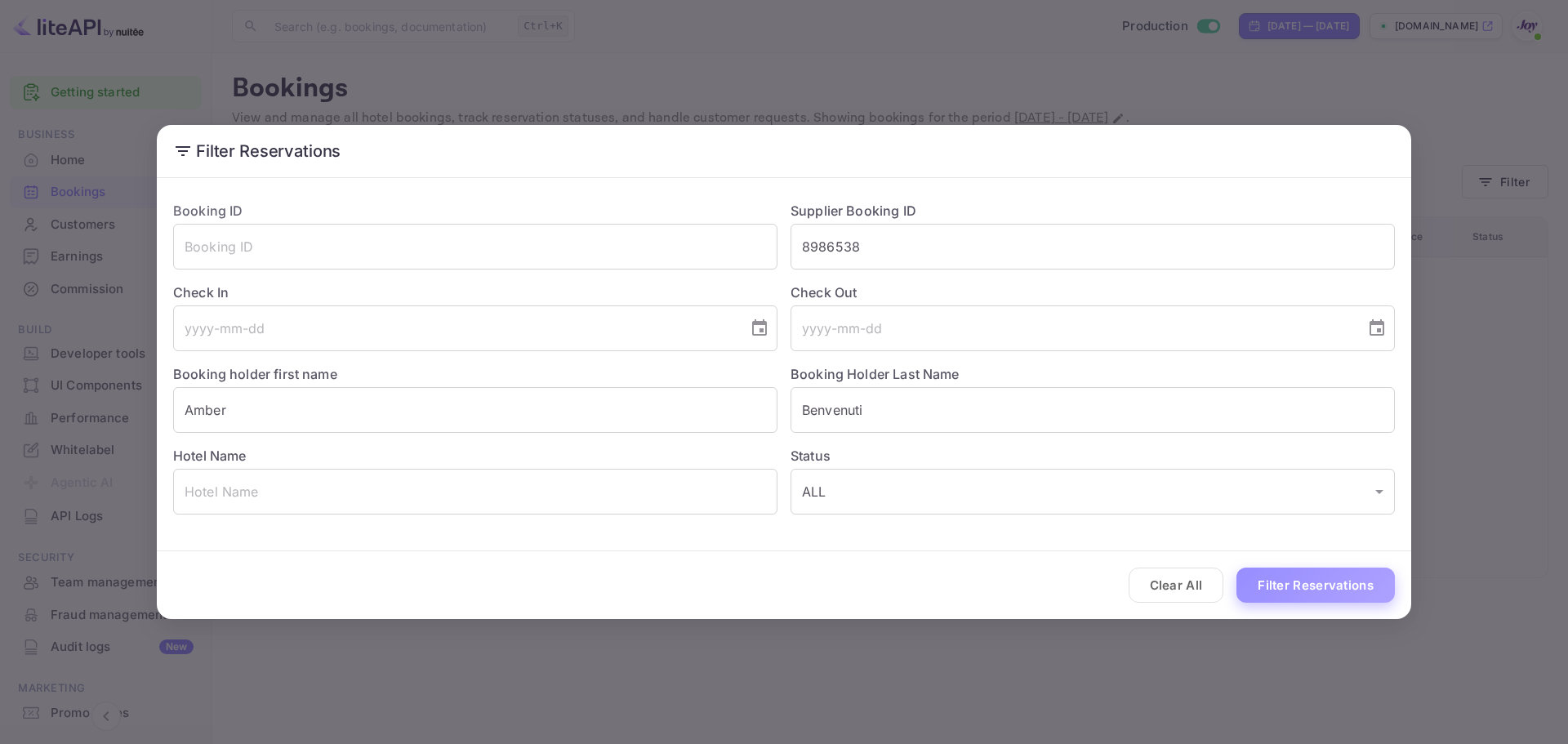
click at [1269, 583] on button "Filter Reservations" at bounding box center [1314, 585] width 158 height 35
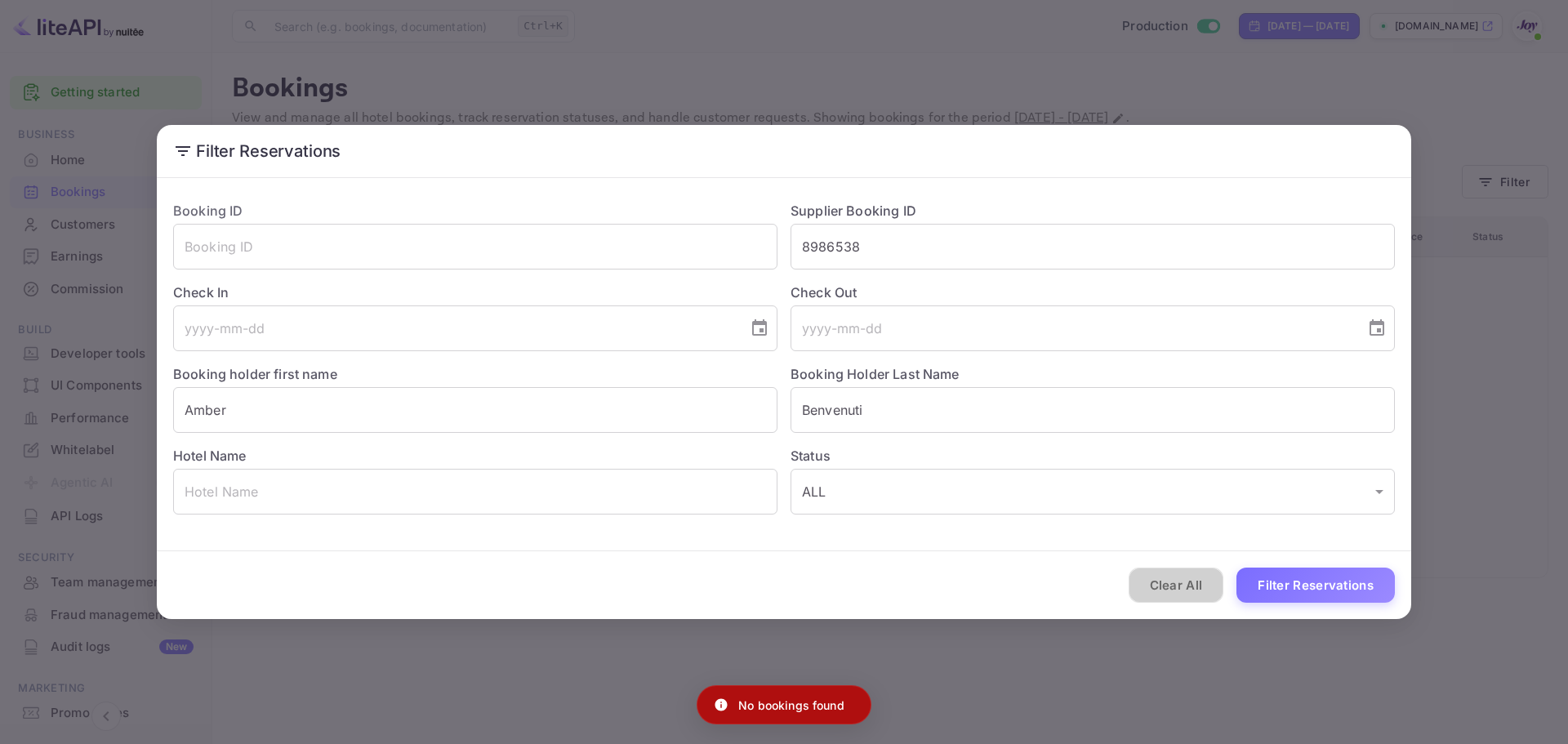
drag, startPoint x: 1185, startPoint y: 578, endPoint x: 1123, endPoint y: 560, distance: 64.6
click at [1185, 579] on button "Clear All" at bounding box center [1176, 585] width 95 height 35
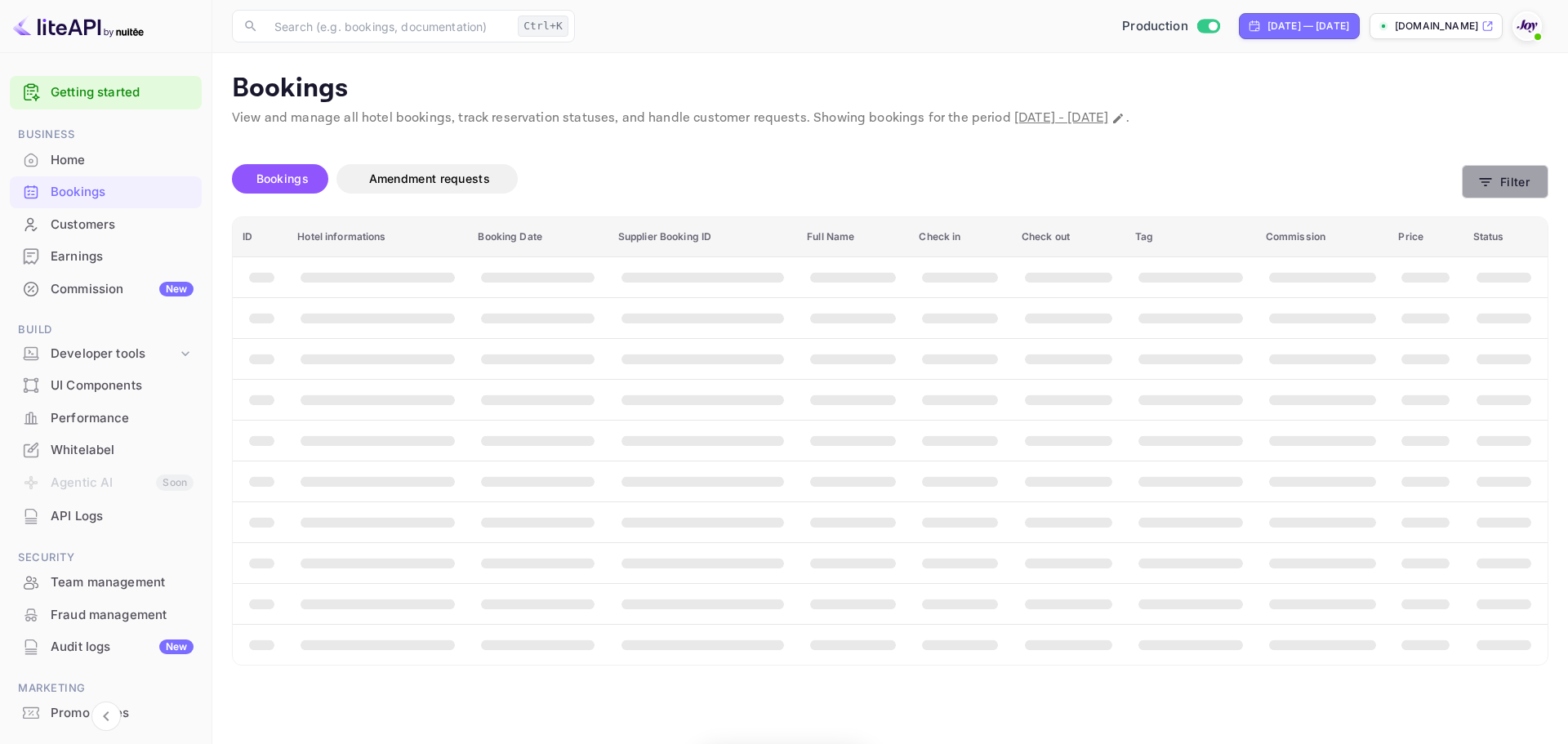
click at [1532, 170] on button "Filter" at bounding box center [1504, 182] width 86 height 33
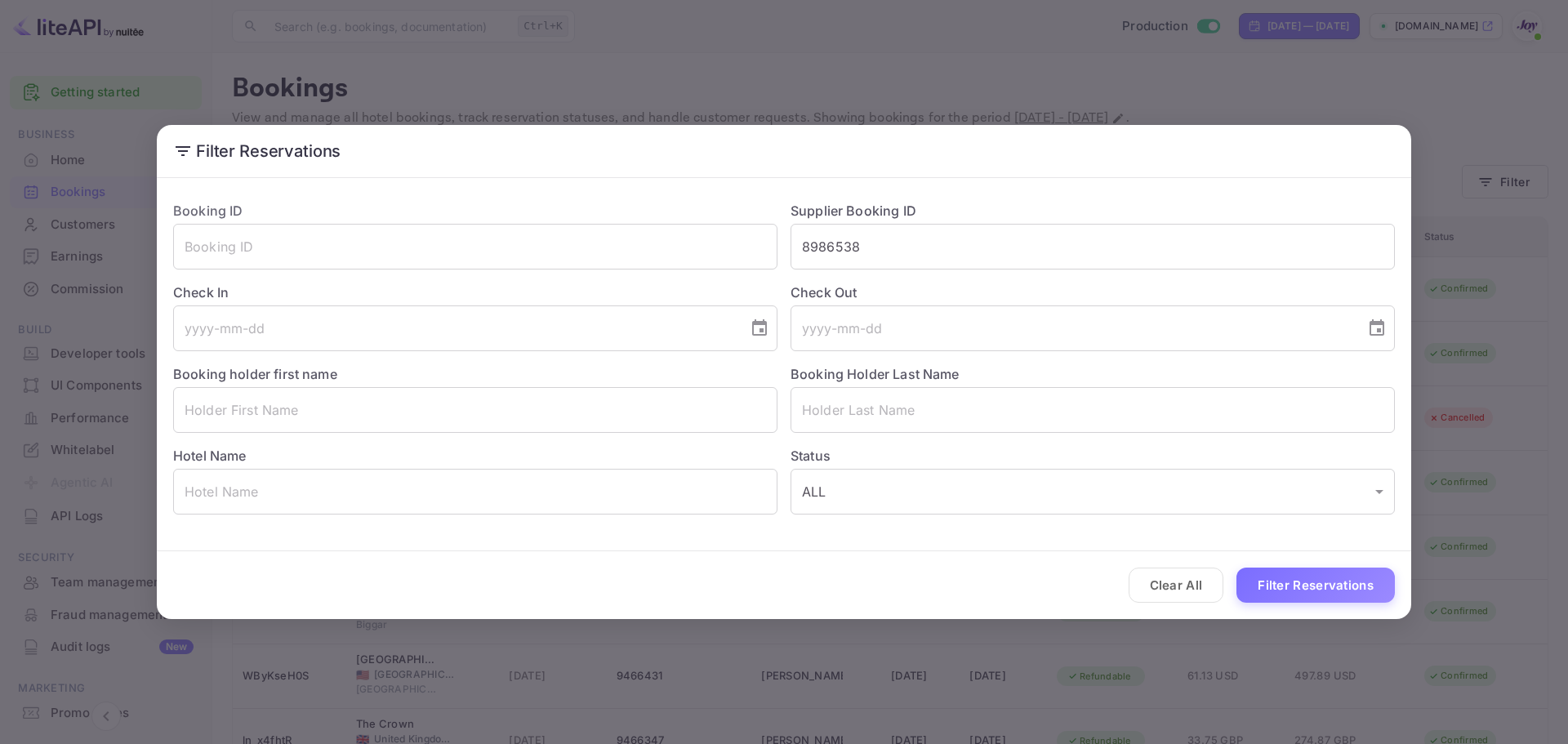
click at [1300, 603] on div "Clear All Filter Reservations" at bounding box center [783, 585] width 1254 height 68
click at [1306, 582] on button "Filter Reservations" at bounding box center [1314, 585] width 158 height 35
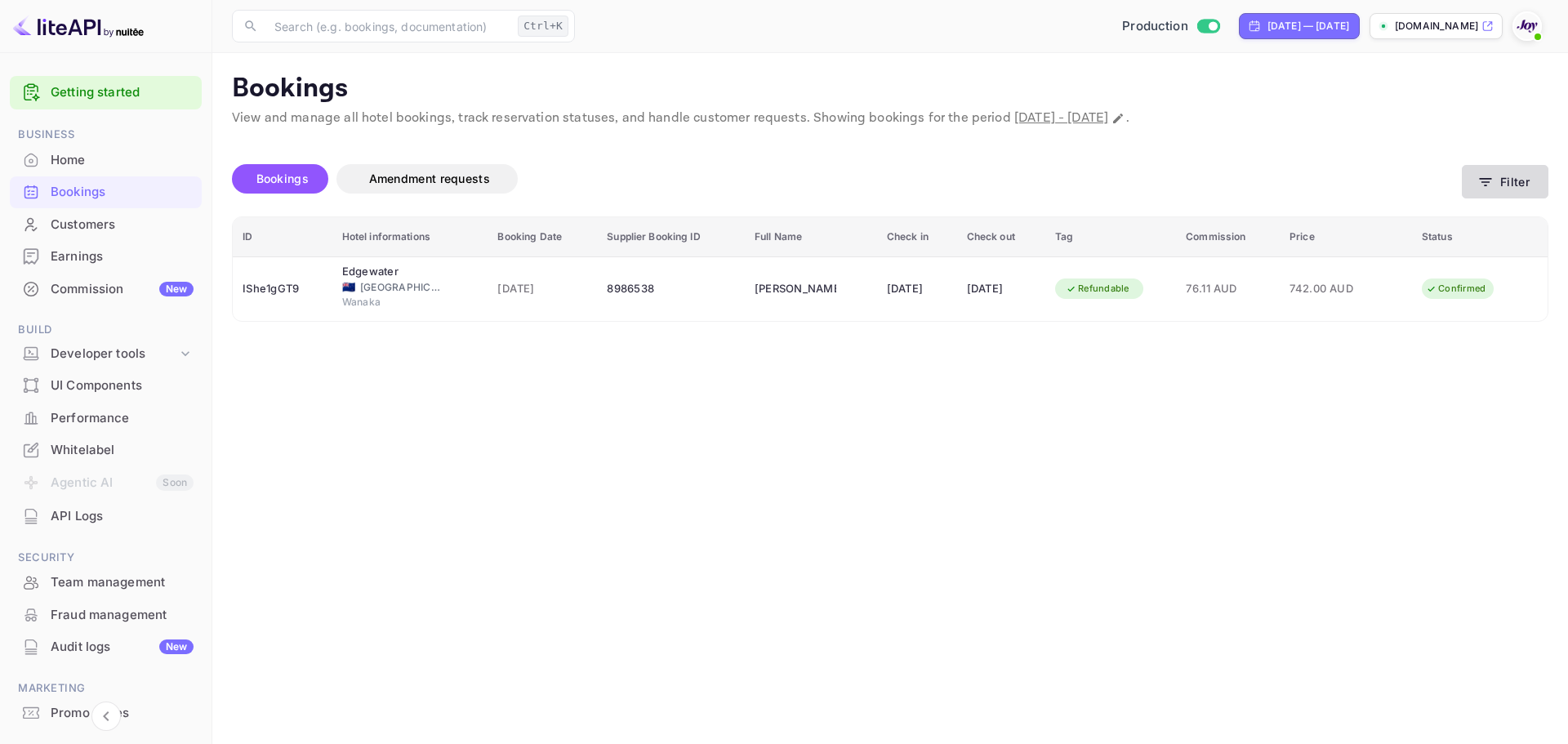
click at [1480, 183] on icon "button" at bounding box center [1484, 182] width 17 height 17
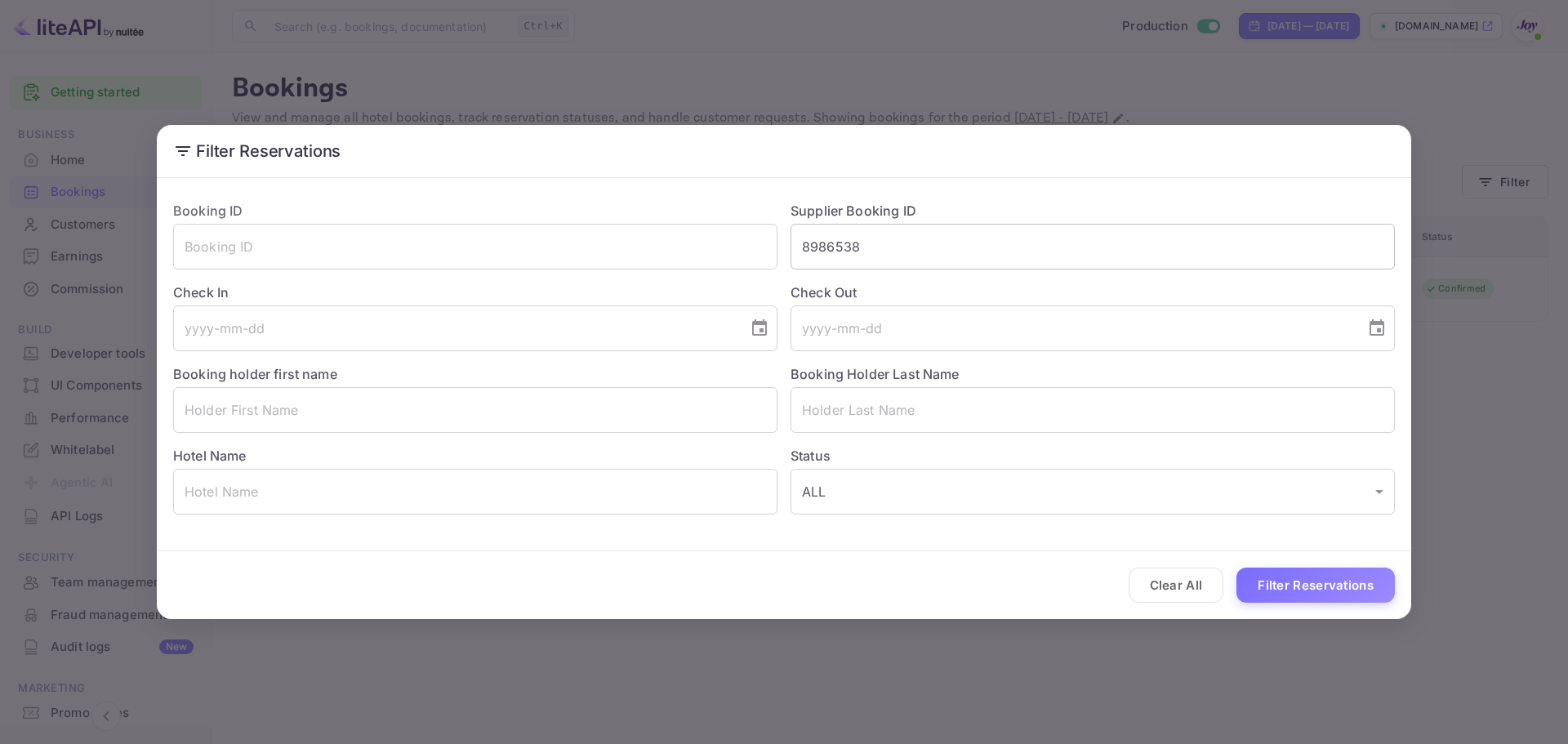
click at [841, 245] on input "8986538" at bounding box center [1093, 246] width 604 height 46
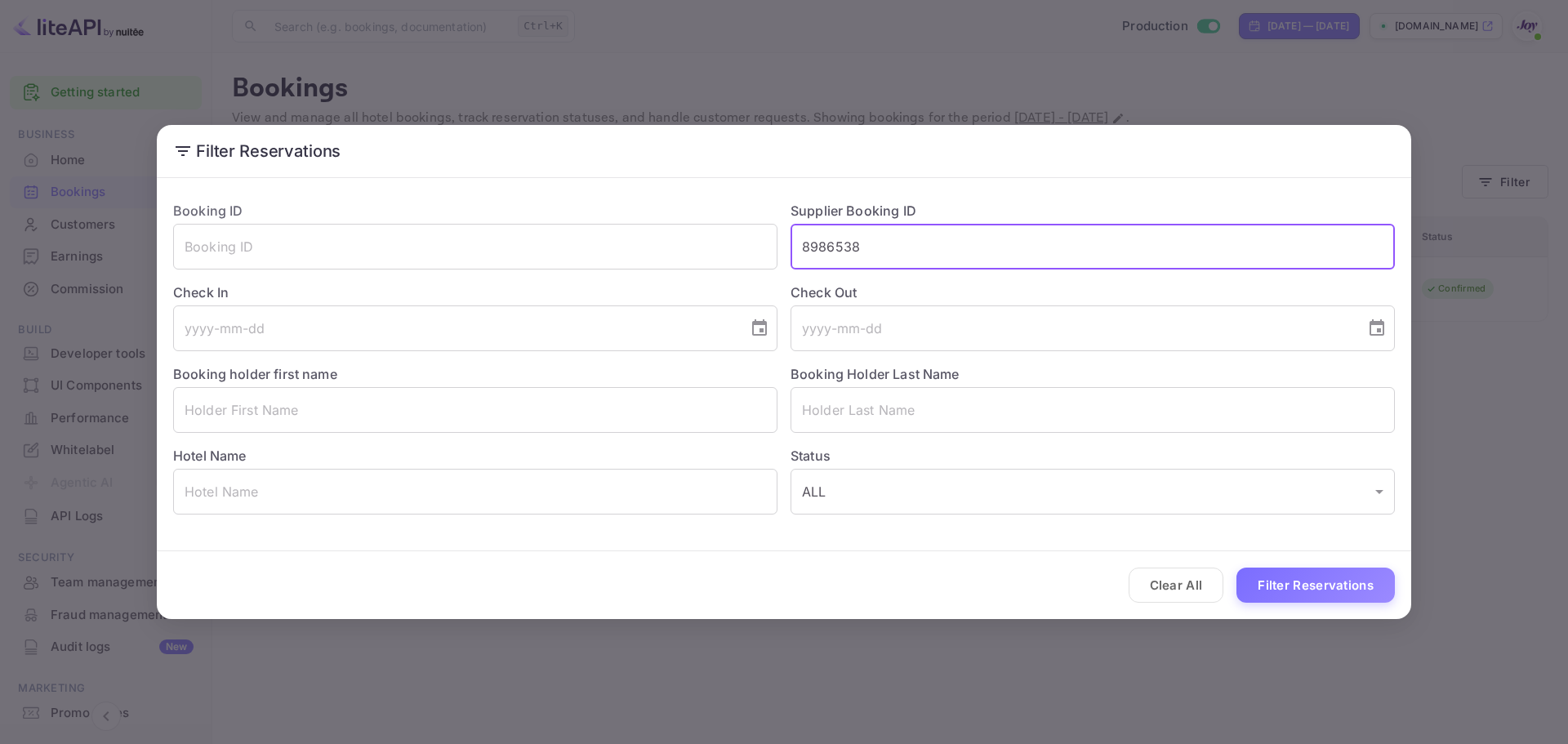
click at [841, 245] on input "8986538" at bounding box center [1093, 246] width 604 height 46
paste input "7864416"
click at [1330, 586] on button "Filter Reservations" at bounding box center [1314, 585] width 158 height 35
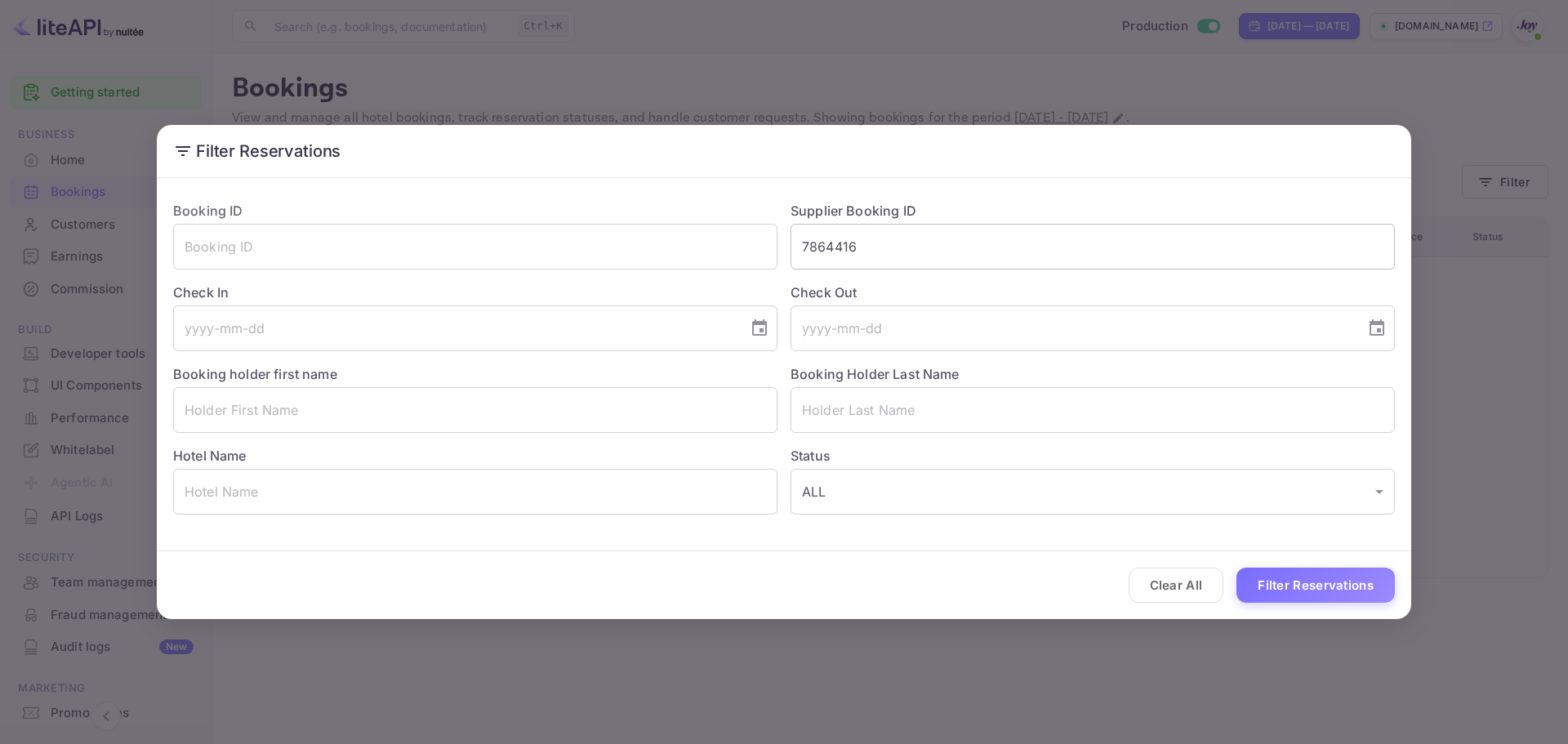
click at [924, 253] on input "7864416" at bounding box center [1093, 246] width 604 height 46
click at [1298, 577] on button "Filter Reservations" at bounding box center [1314, 585] width 158 height 35
click at [829, 243] on input "7864416" at bounding box center [1093, 246] width 604 height 46
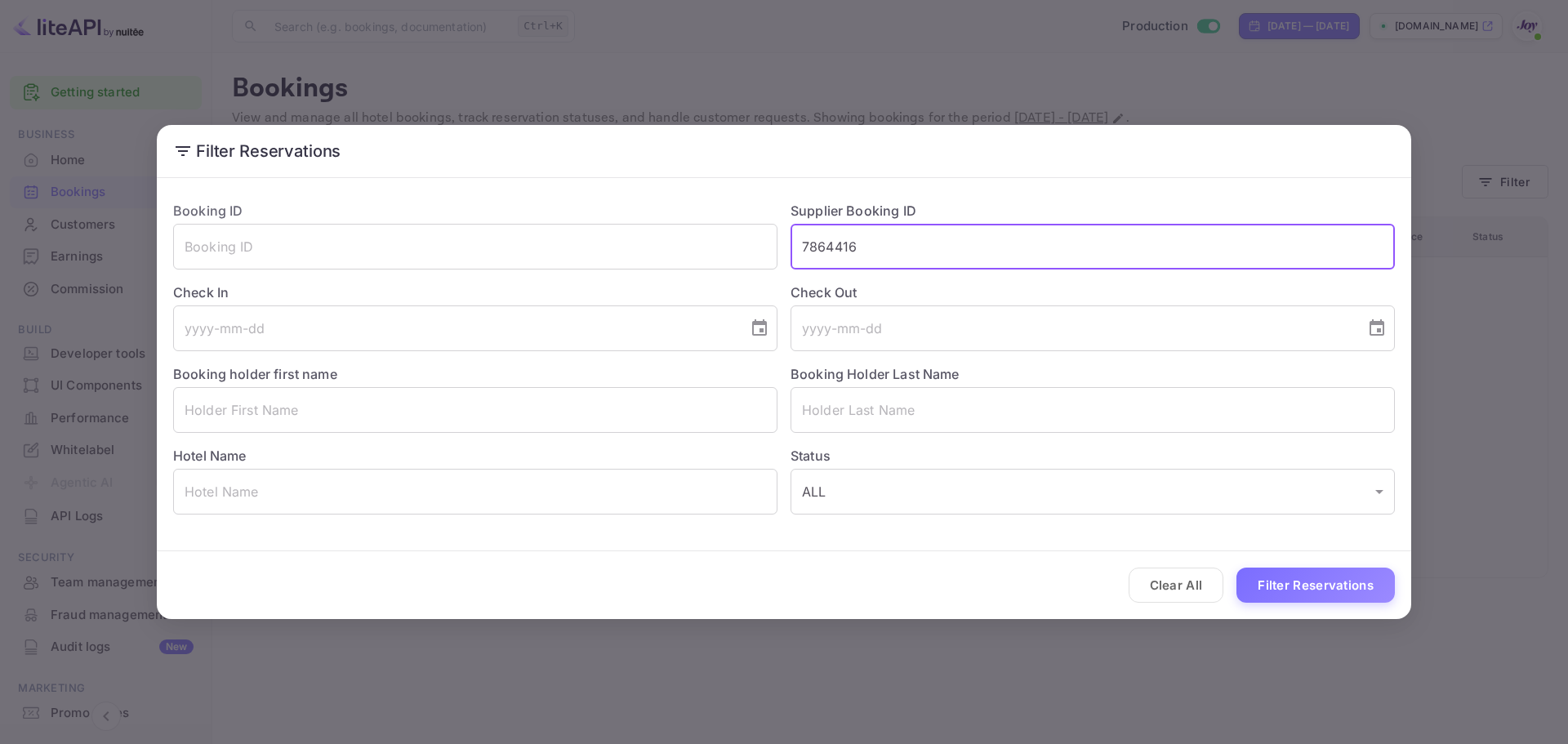
click at [829, 243] on input "7864416" at bounding box center [1093, 246] width 604 height 46
paste input "8931539"
click at [802, 248] on input "8931539" at bounding box center [1093, 246] width 604 height 46
type input "8931539"
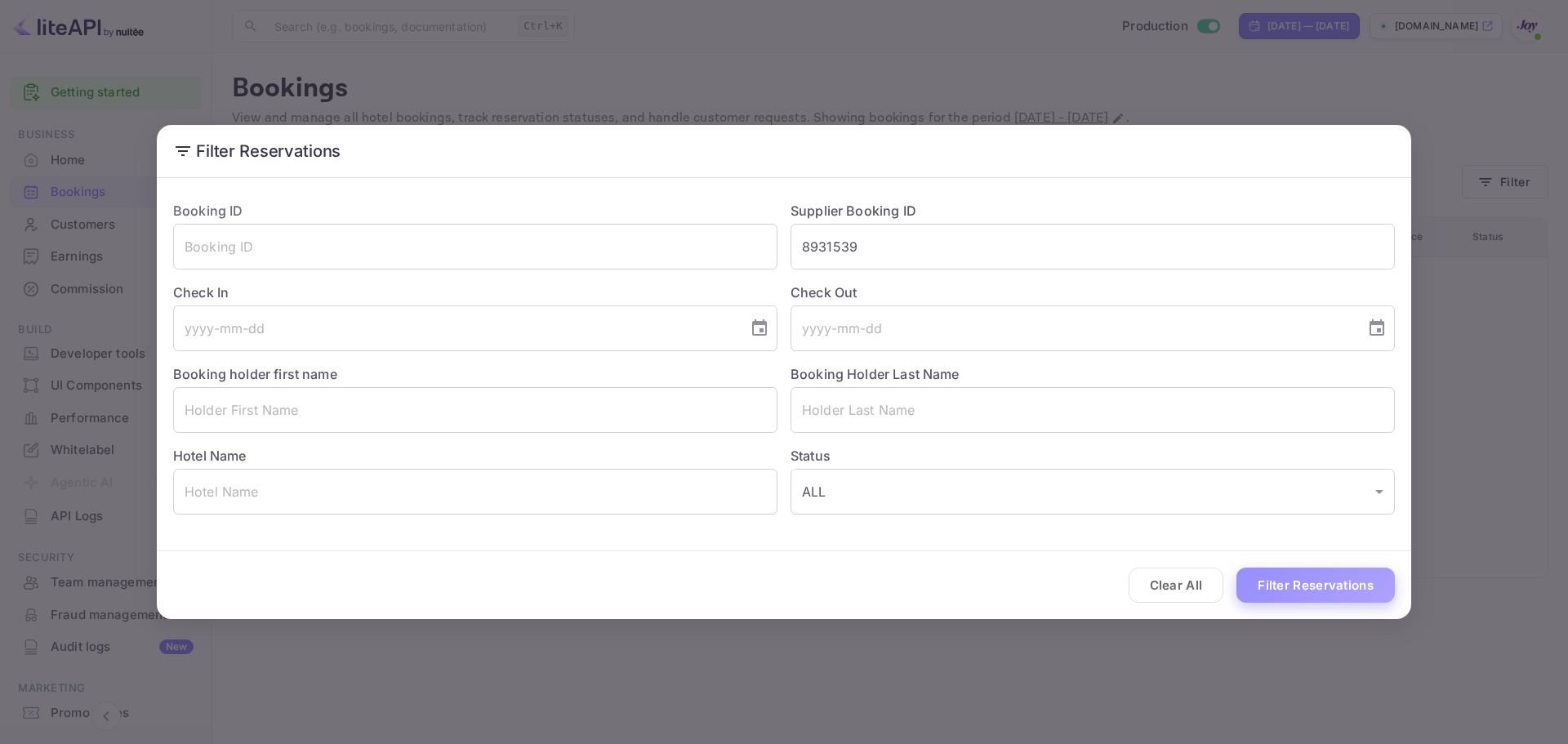
click at [1330, 584] on button "Filter Reservations" at bounding box center [1314, 585] width 158 height 35
click at [1303, 587] on button "Filter Reservations" at bounding box center [1314, 585] width 158 height 35
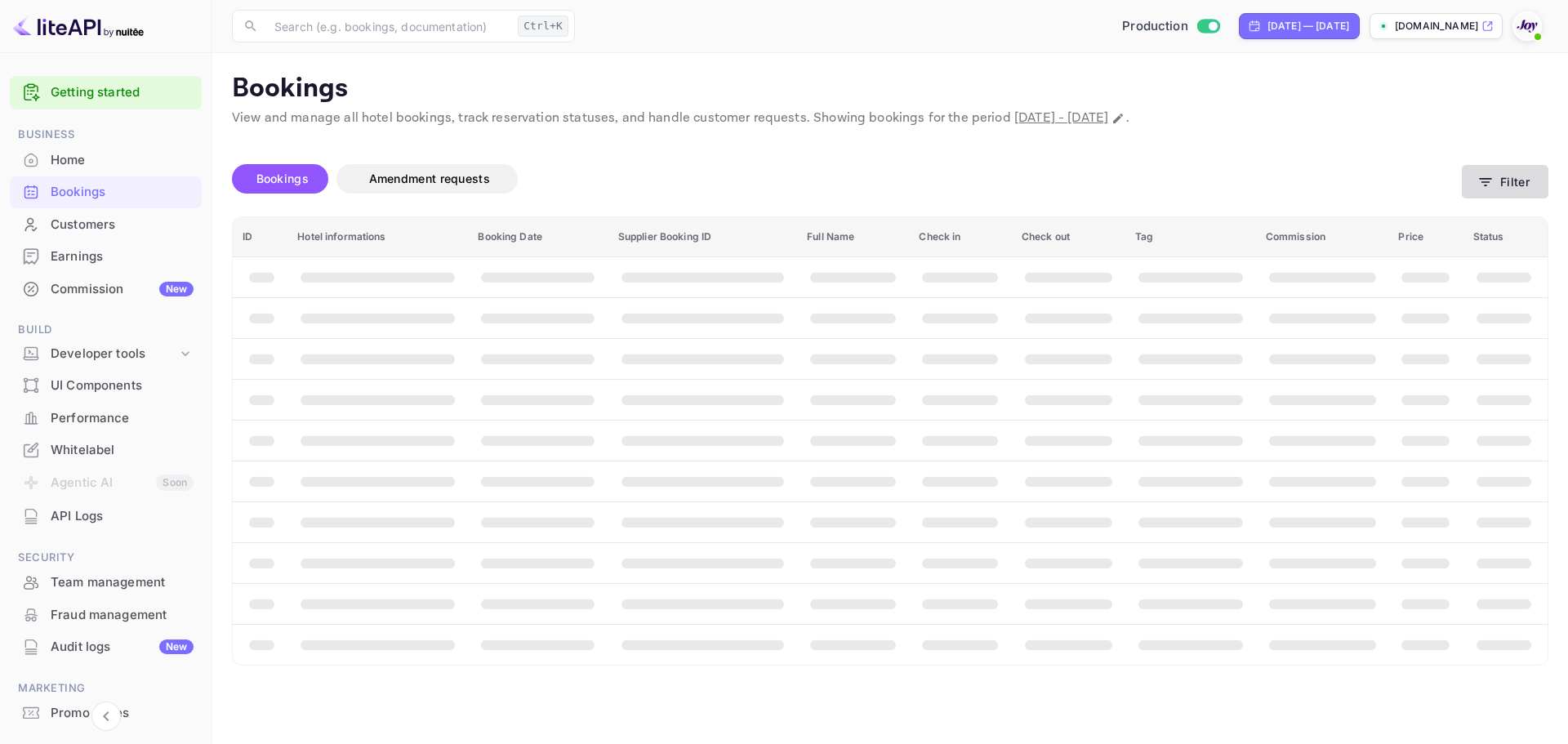
click at [1494, 181] on button "Filter" at bounding box center [1504, 182] width 86 height 33
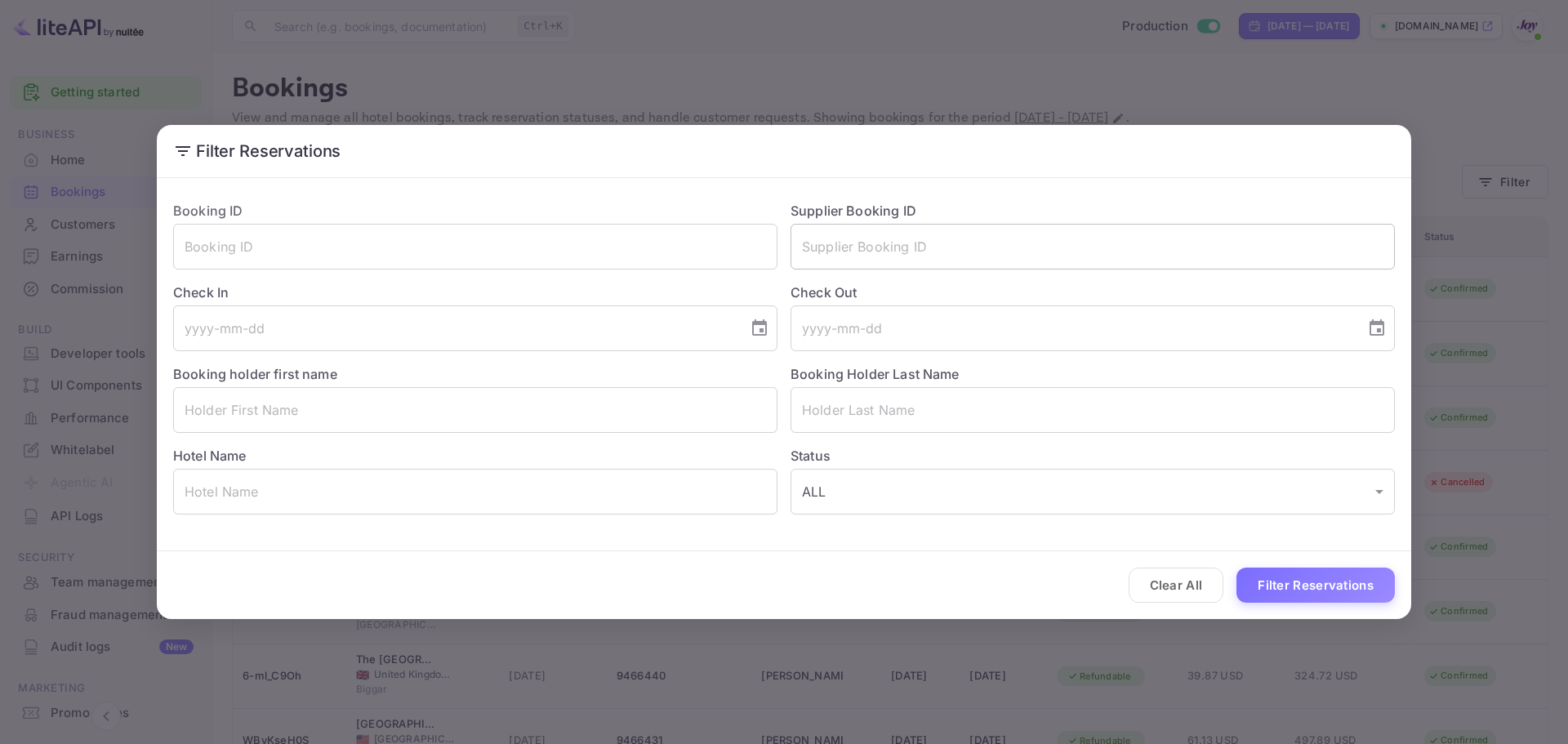
click at [1006, 244] on input "text" at bounding box center [1093, 246] width 604 height 46
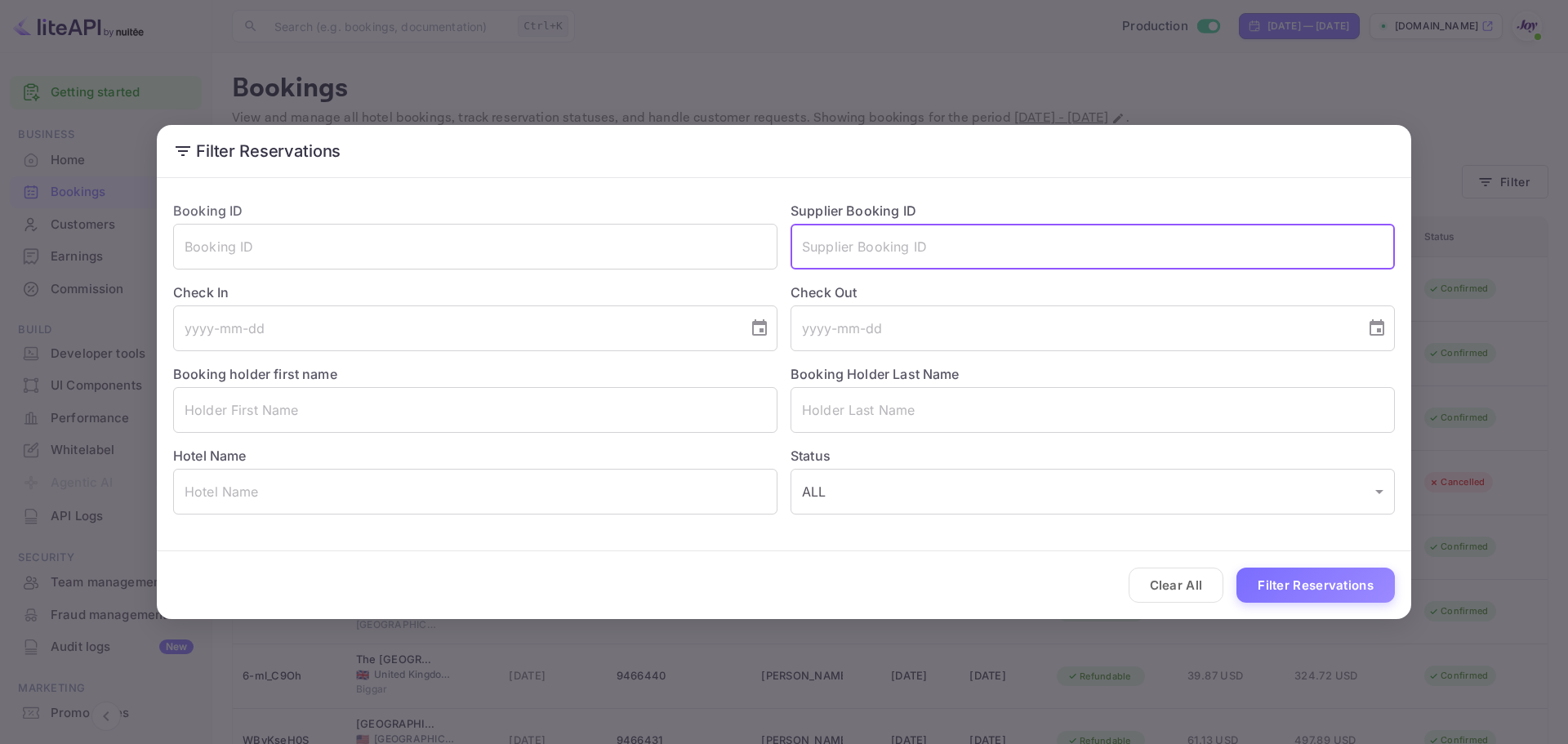
paste input "8931539"
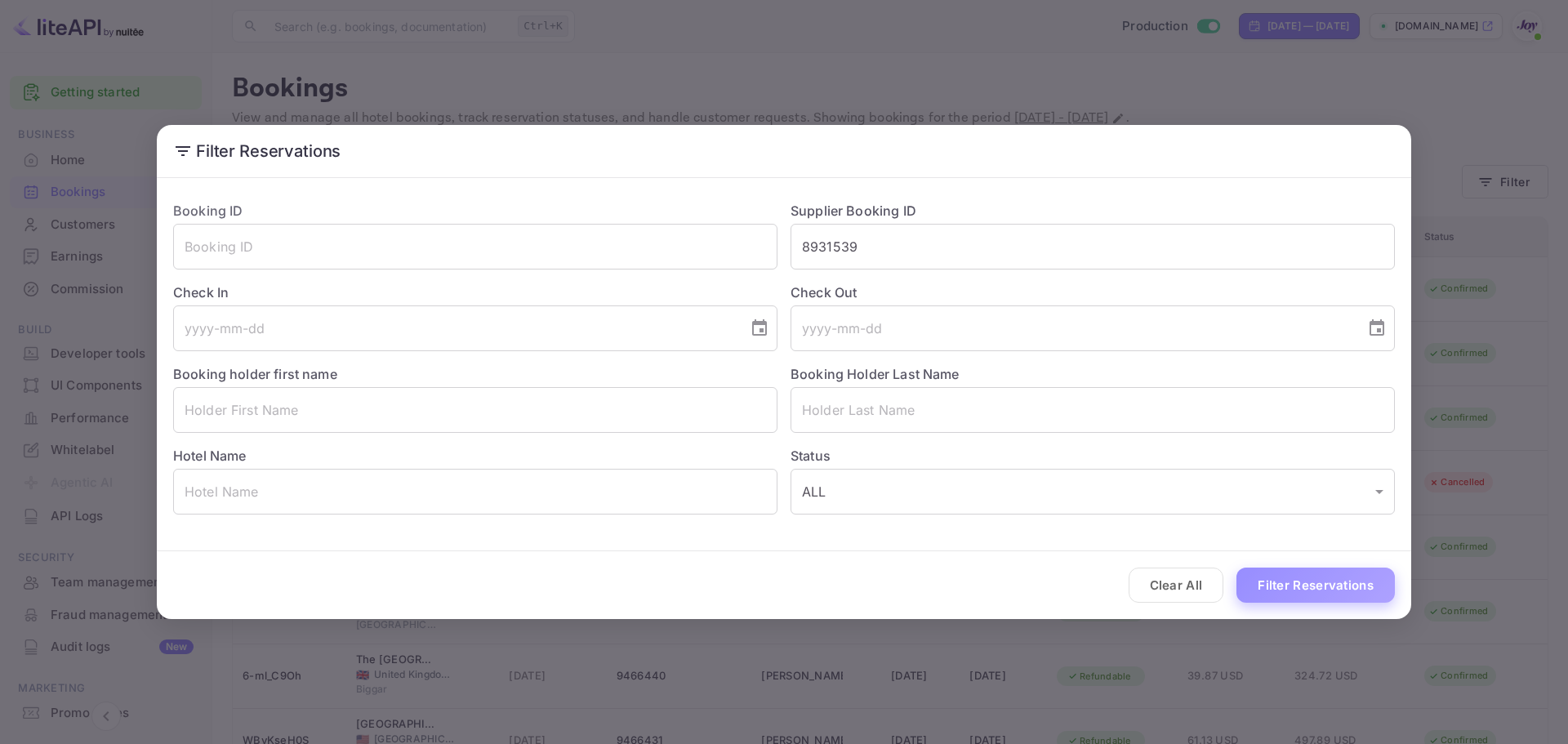
click at [1352, 581] on button "Filter Reservations" at bounding box center [1314, 585] width 158 height 35
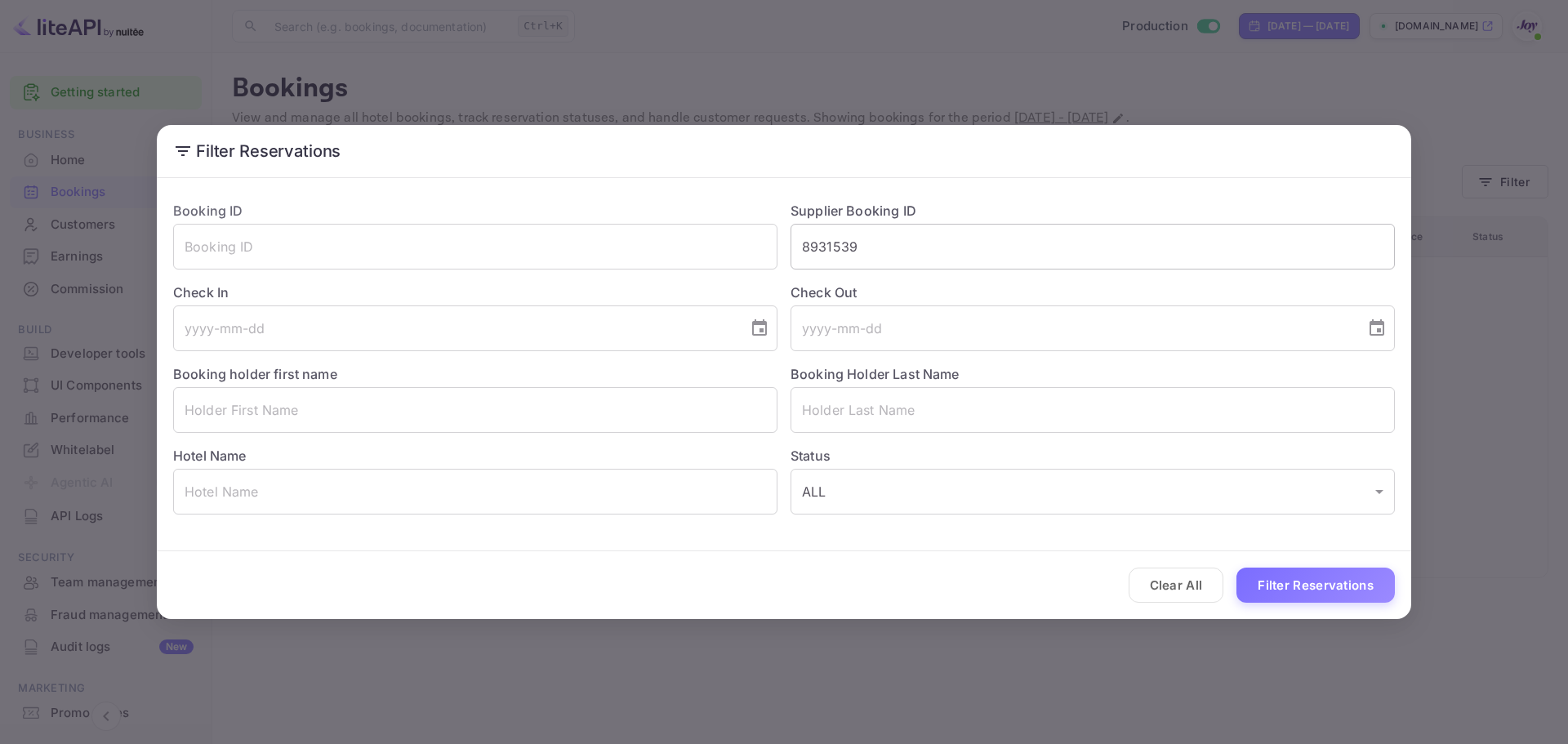
click at [841, 252] on input "8931539" at bounding box center [1093, 246] width 604 height 46
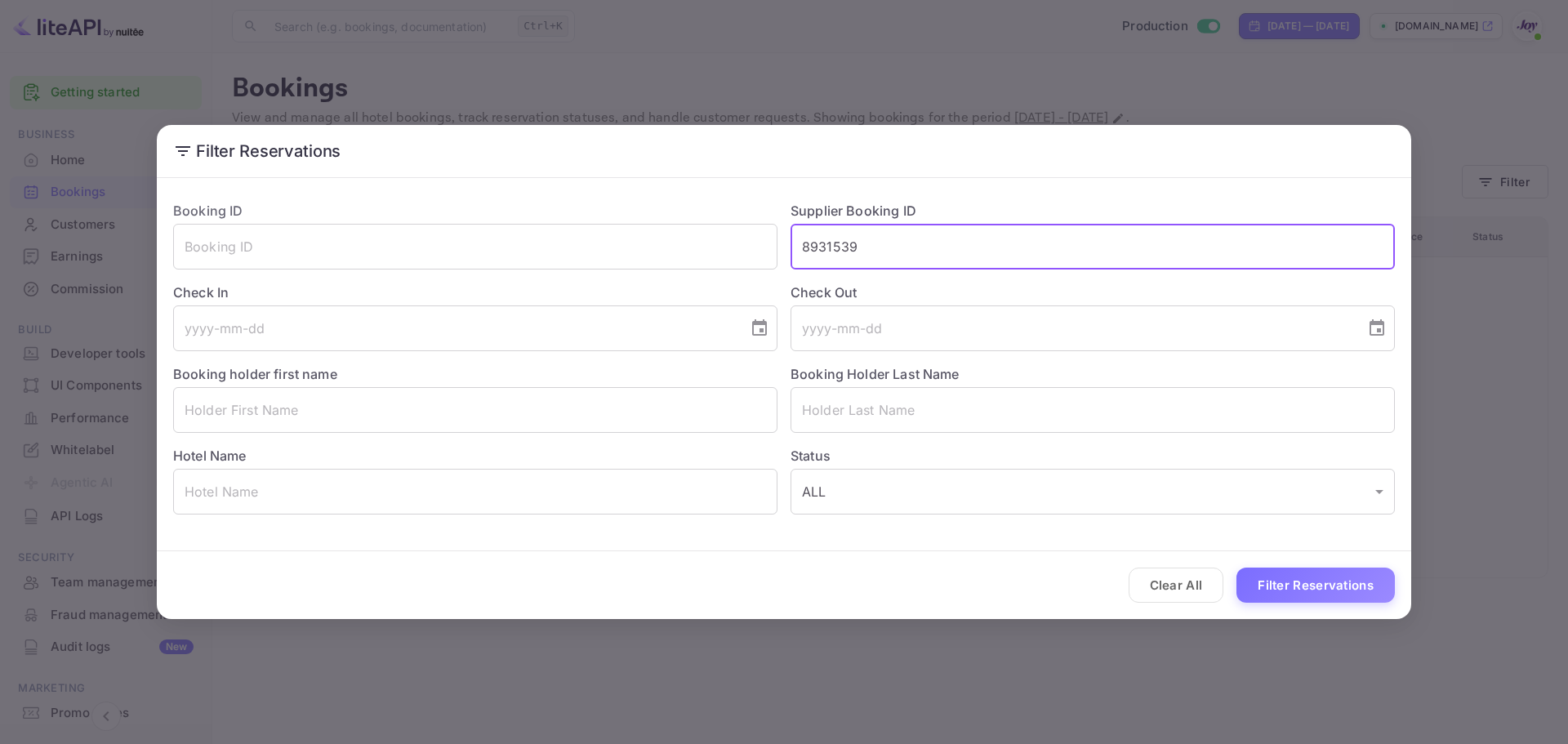
click at [841, 252] on input "8931539" at bounding box center [1093, 246] width 604 height 46
paste input "9417974"
type input "9417974"
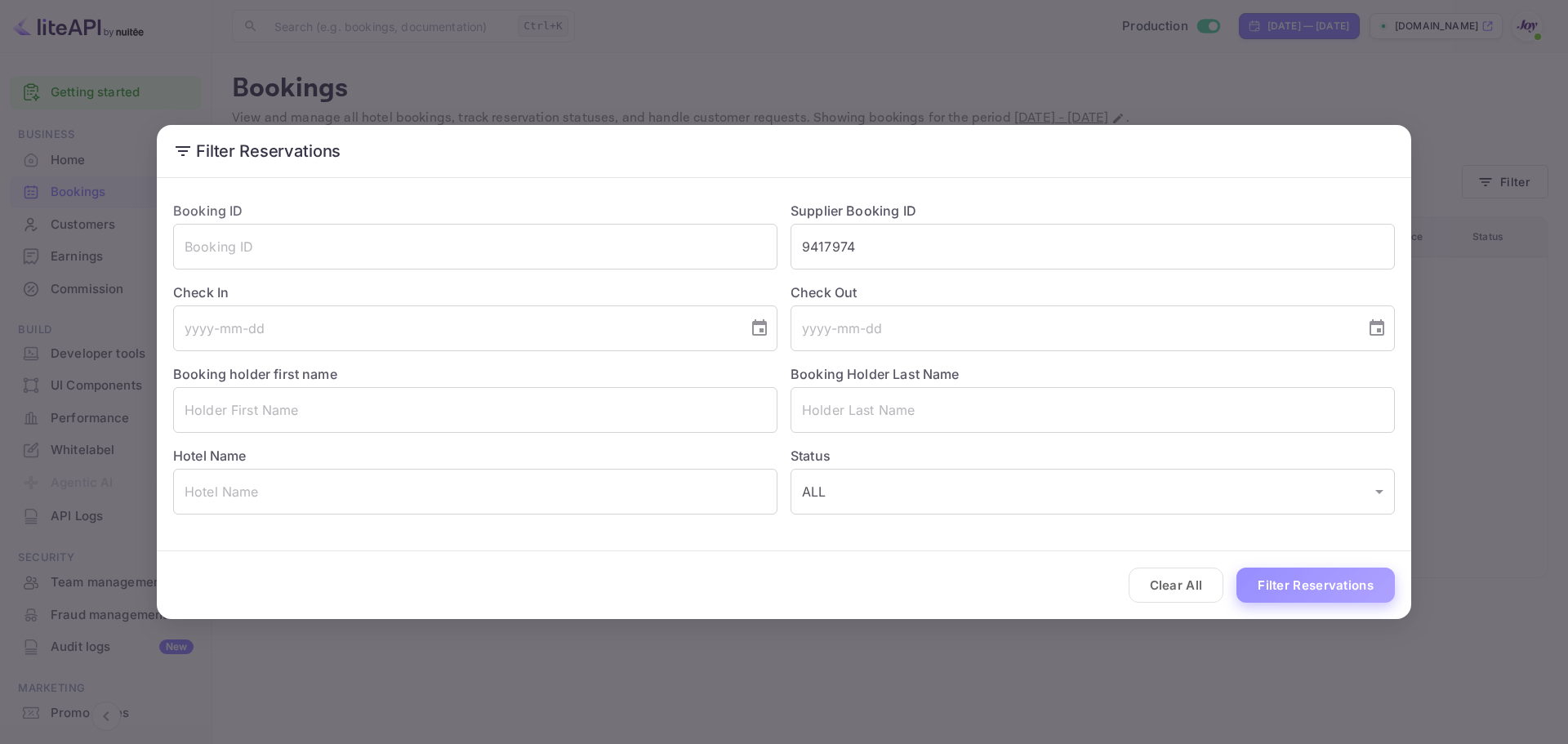
click at [1298, 575] on button "Filter Reservations" at bounding box center [1314, 585] width 158 height 35
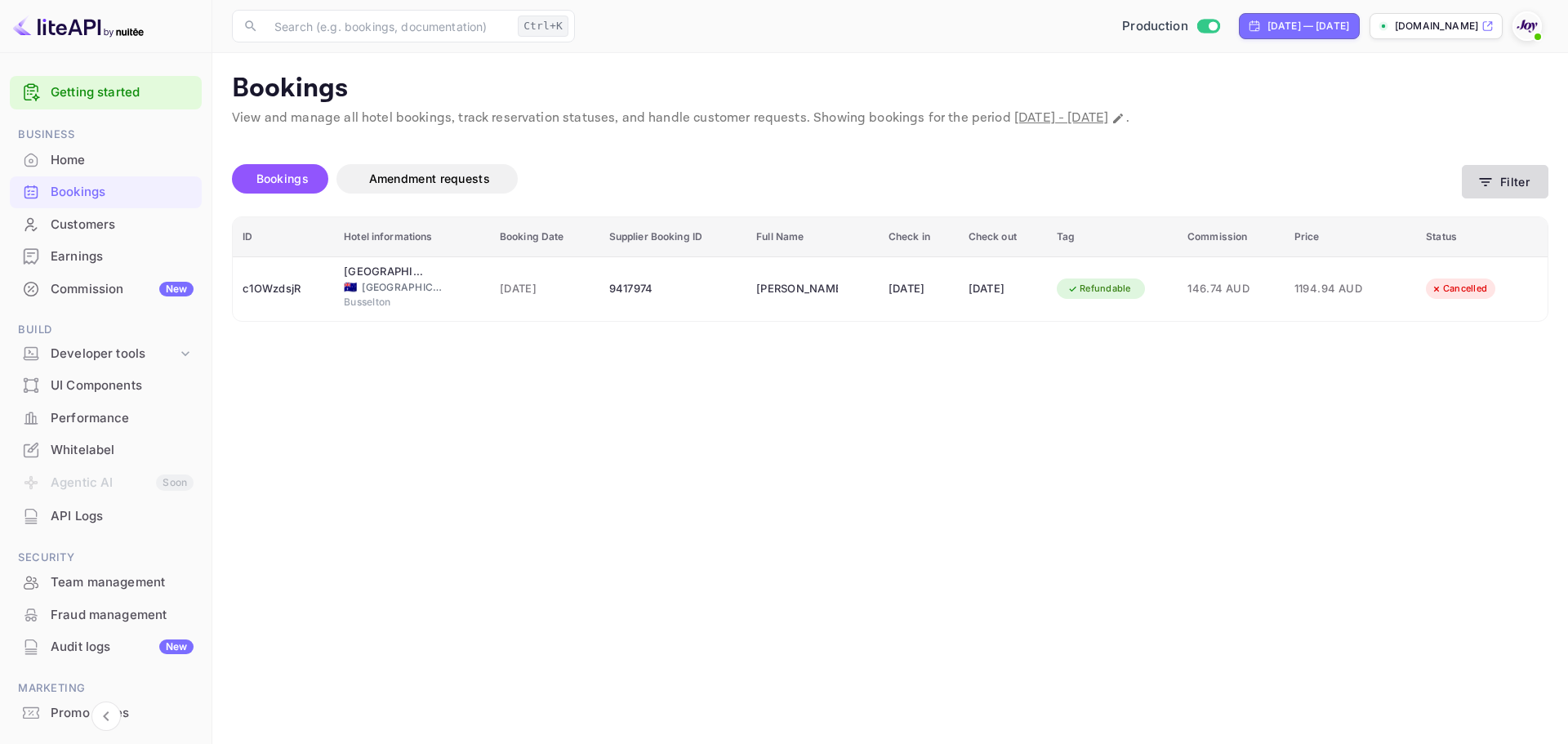
click at [1484, 186] on icon "button" at bounding box center [1484, 182] width 17 height 17
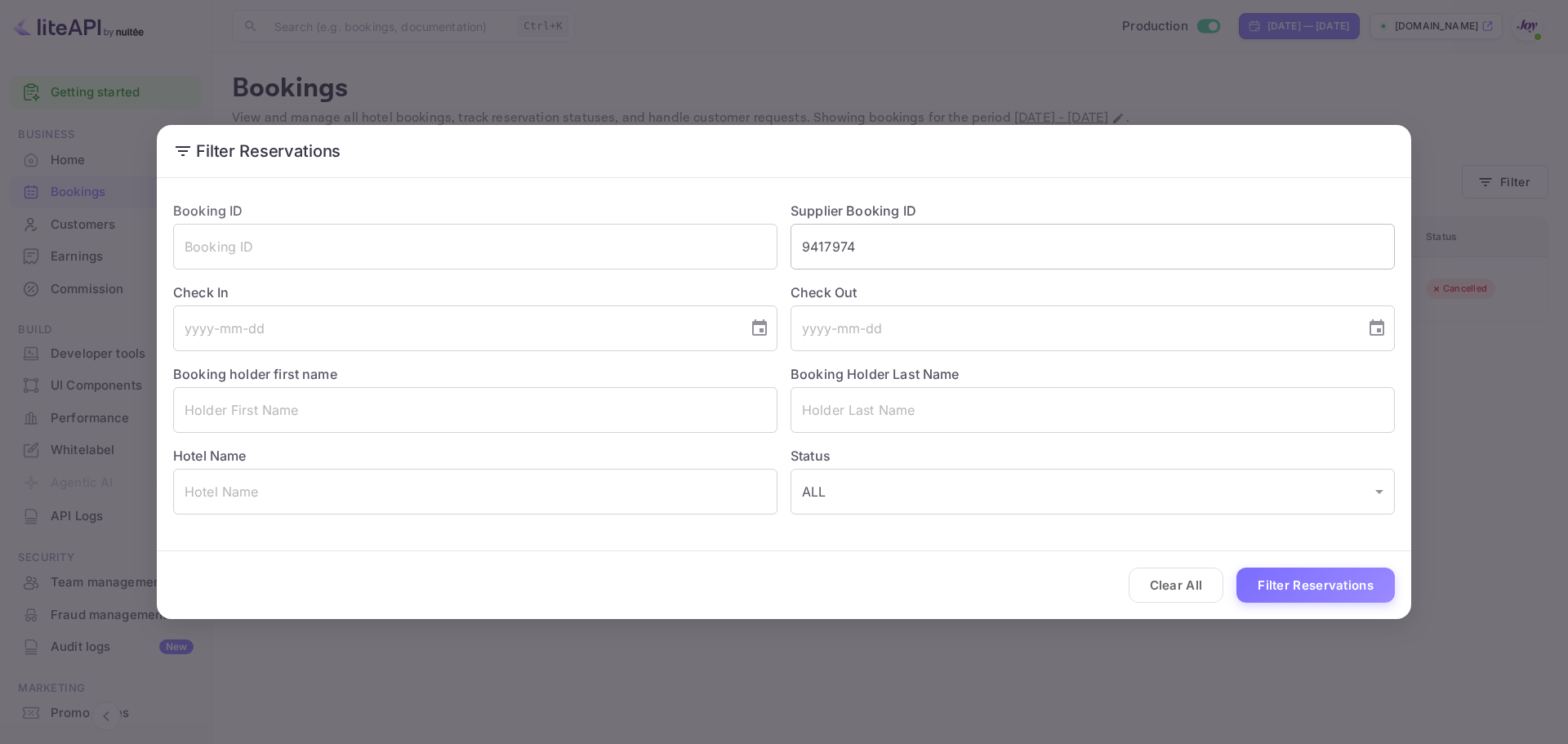
click at [836, 250] on input "9417974" at bounding box center [1093, 246] width 604 height 46
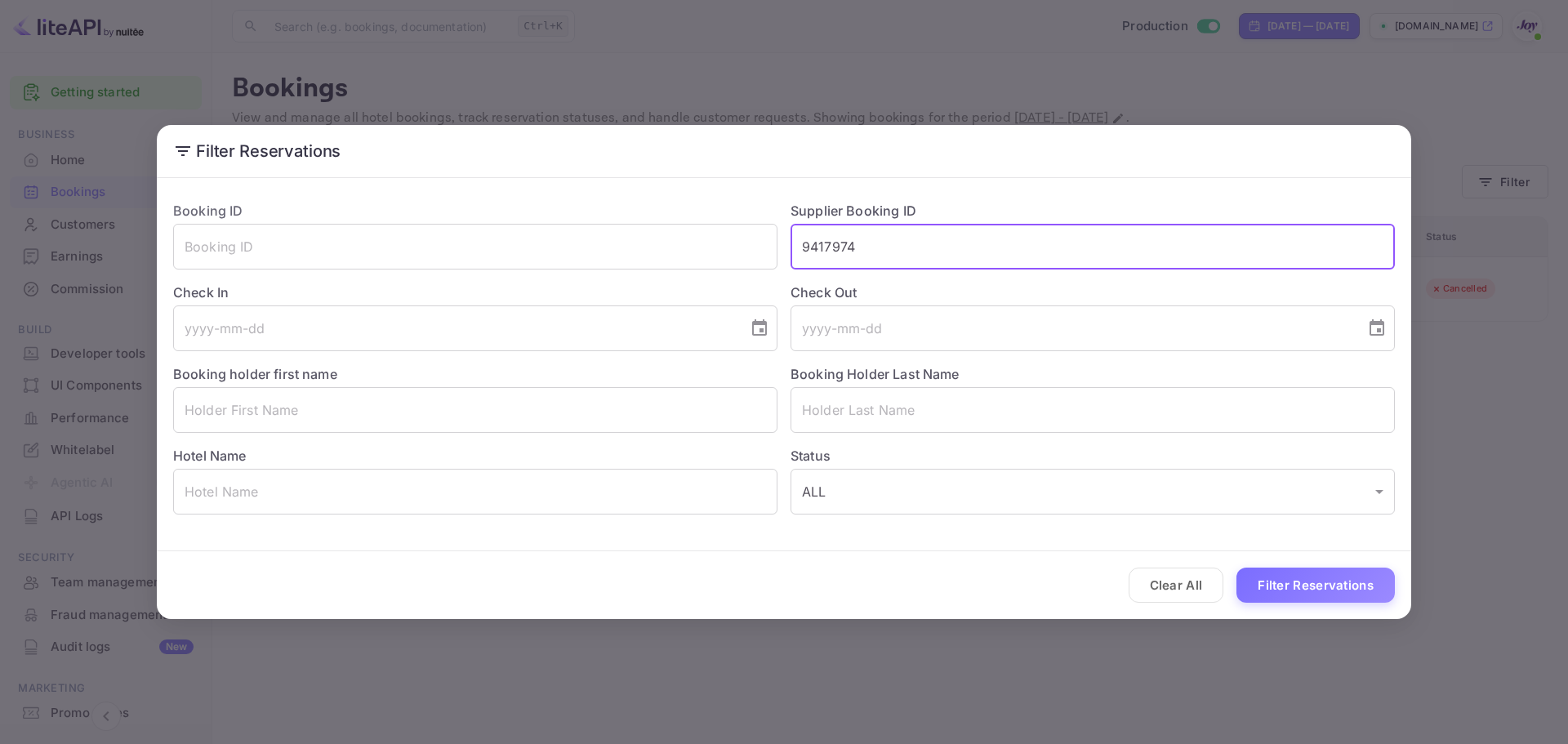
click at [836, 250] on input "9417974" at bounding box center [1093, 246] width 604 height 46
paste input "8241243"
type input "8241243"
click at [1356, 606] on div "Clear All Filter Reservations" at bounding box center [783, 585] width 1254 height 68
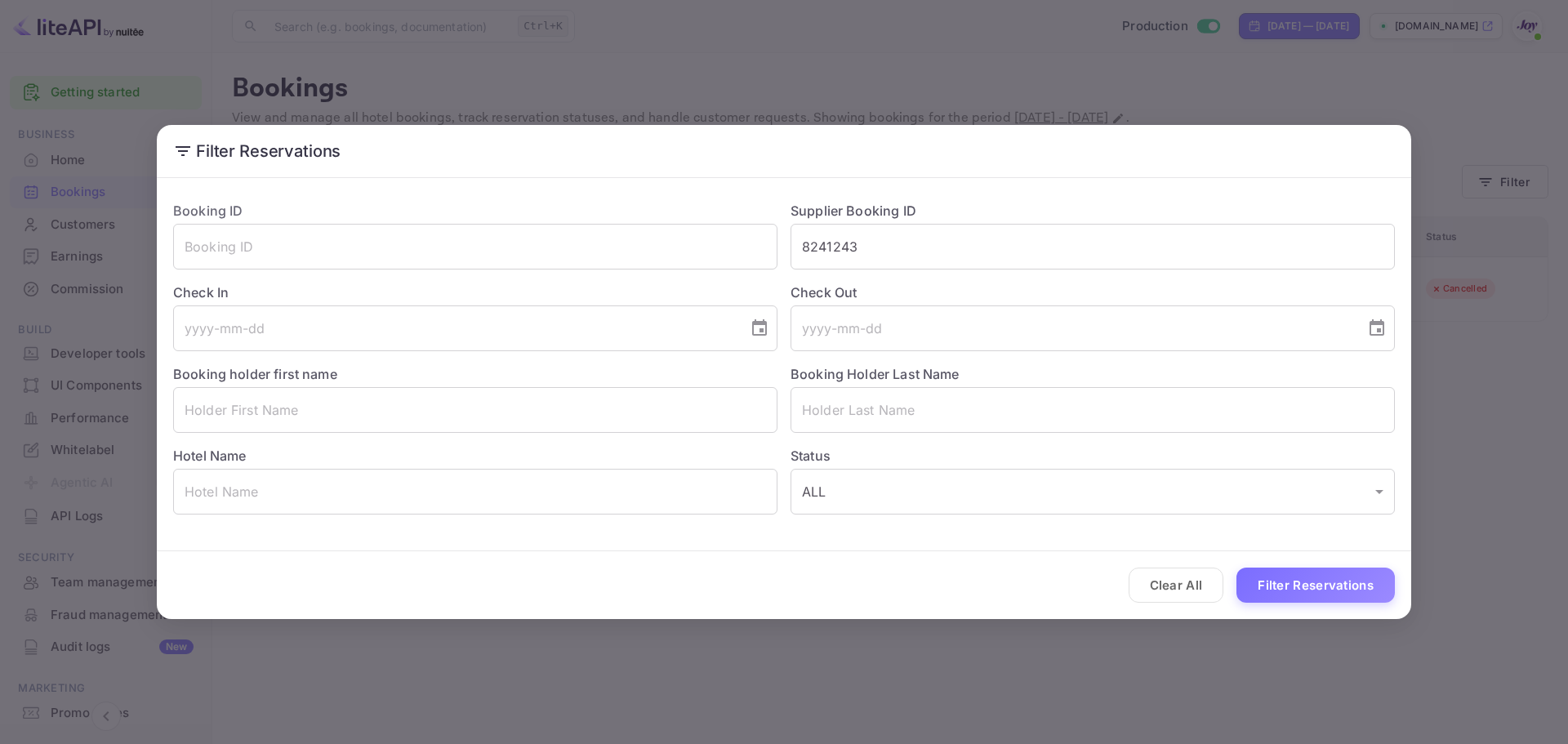
click at [1358, 595] on button "Filter Reservations" at bounding box center [1314, 585] width 158 height 35
click at [851, 246] on input "8241243" at bounding box center [1093, 246] width 604 height 46
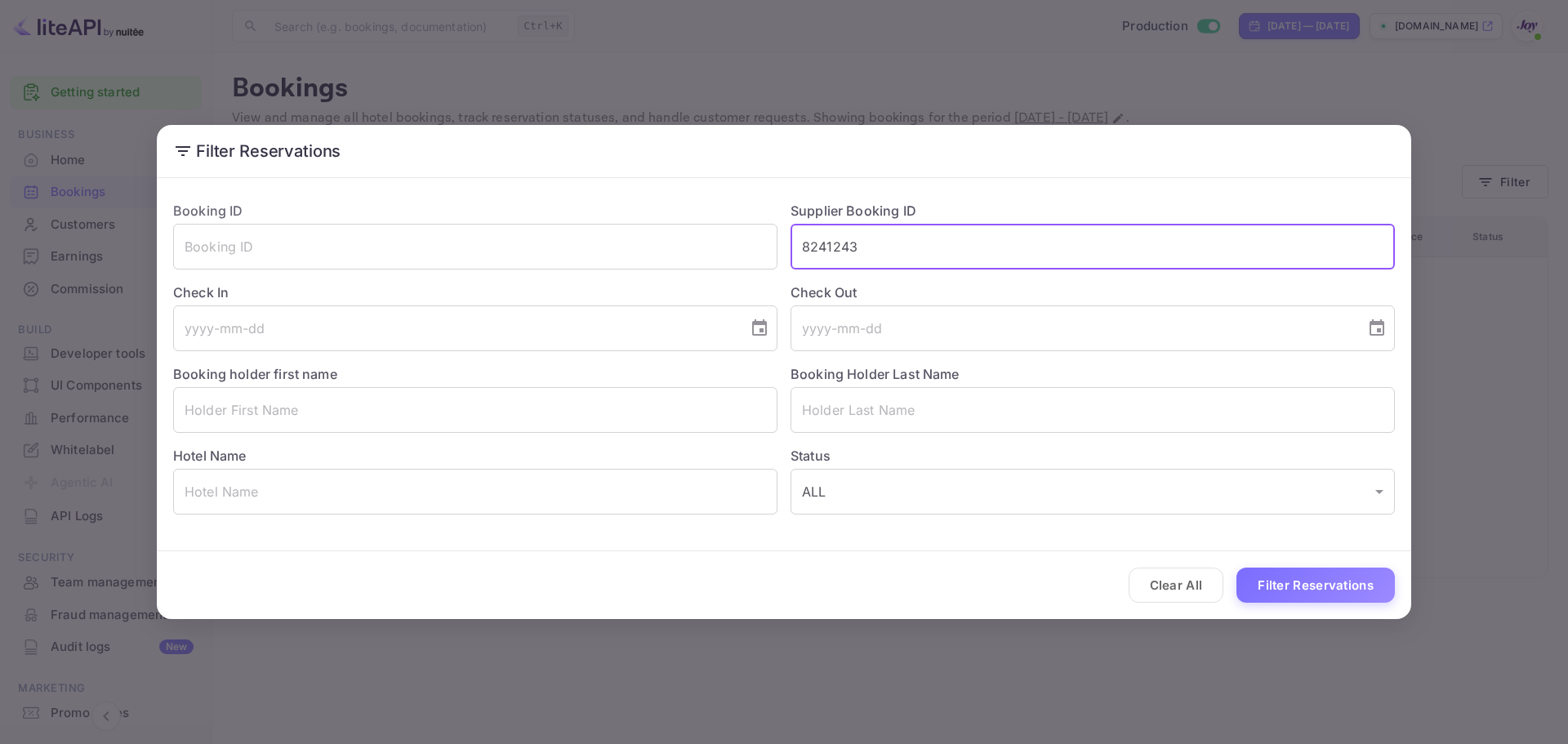
click at [851, 246] on input "8241243" at bounding box center [1093, 246] width 604 height 46
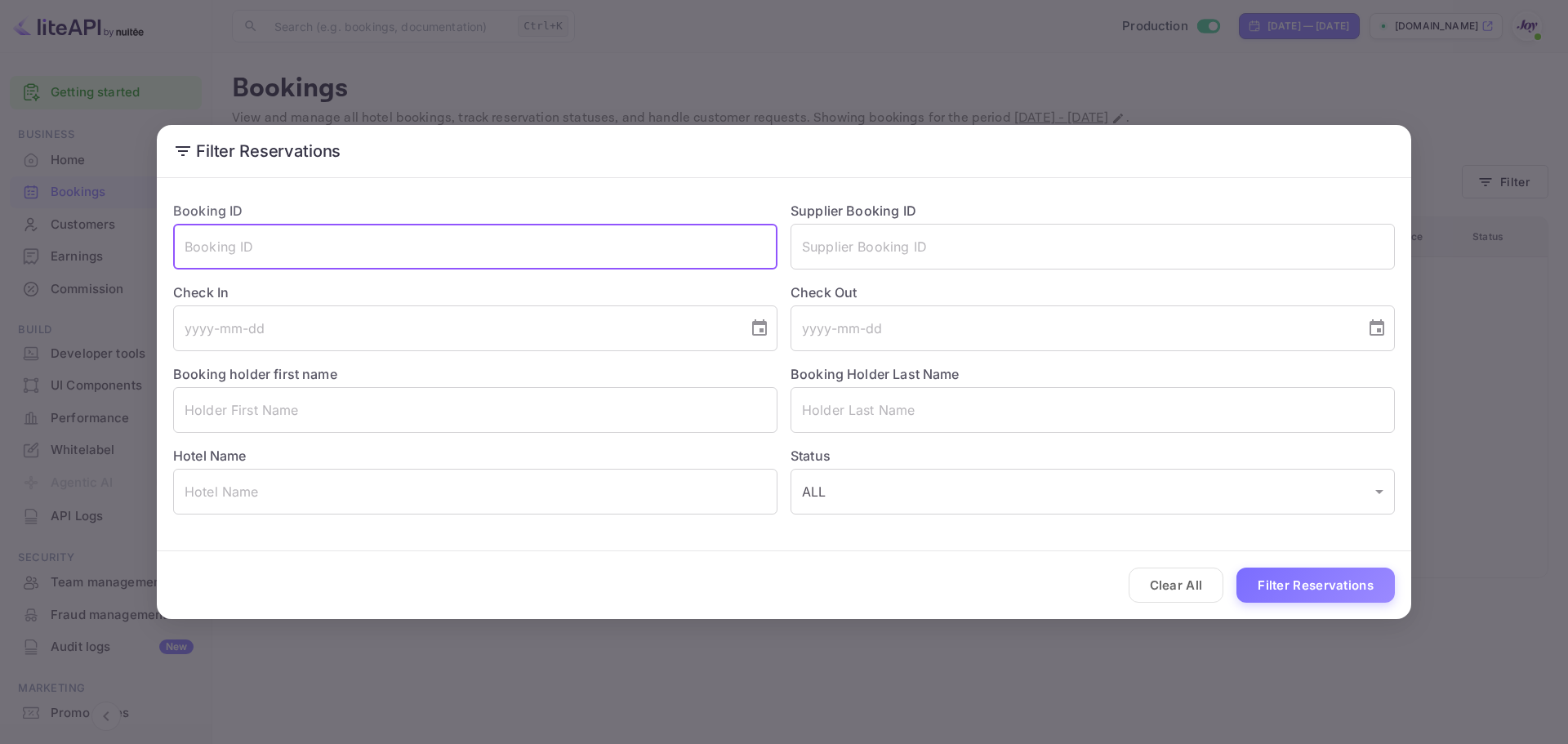
click at [221, 253] on input "text" at bounding box center [475, 246] width 604 height 46
paste input "8241243"
type input "8241243"
click at [1307, 581] on button "Filter Reservations" at bounding box center [1314, 585] width 158 height 35
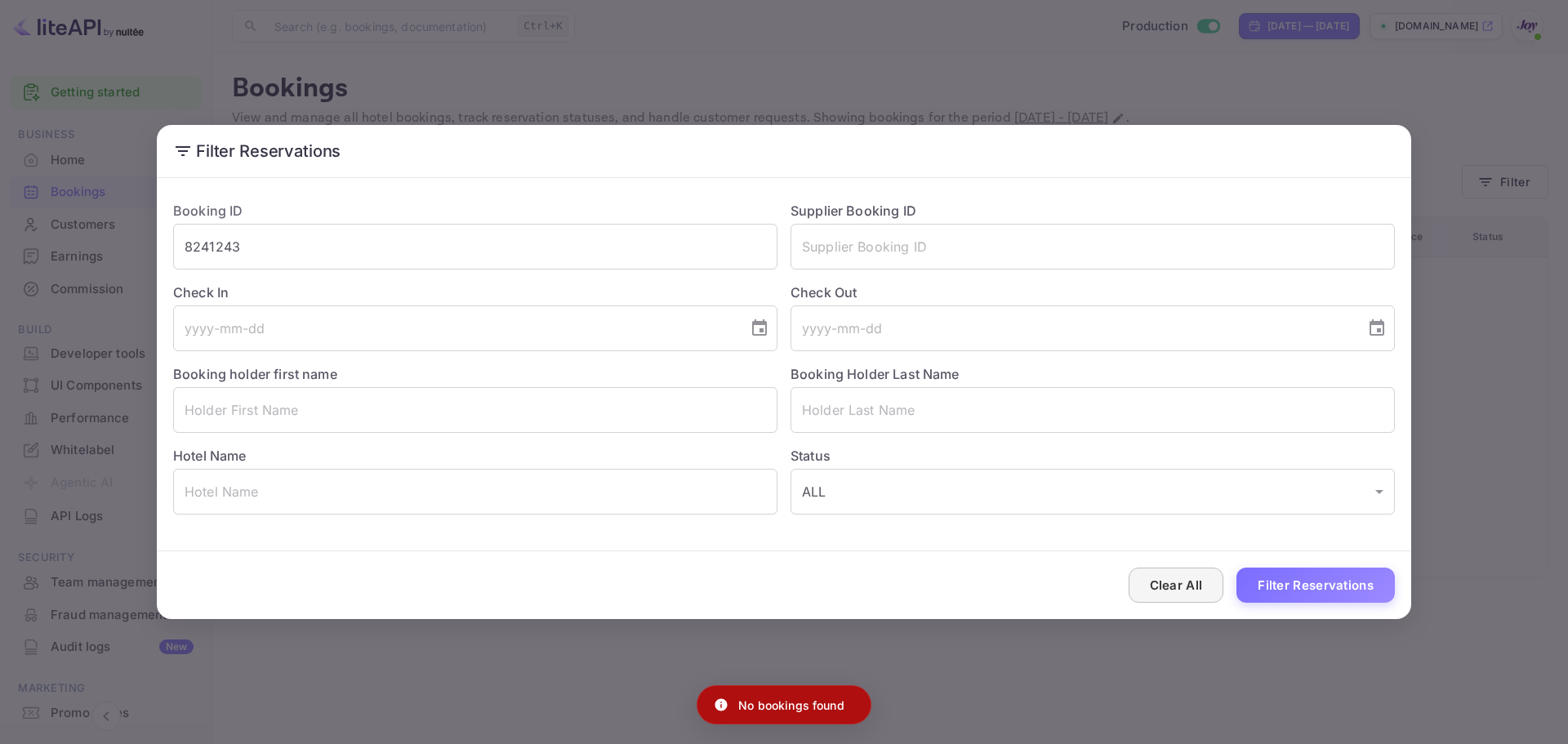
click at [1180, 575] on button "Clear All" at bounding box center [1176, 585] width 95 height 35
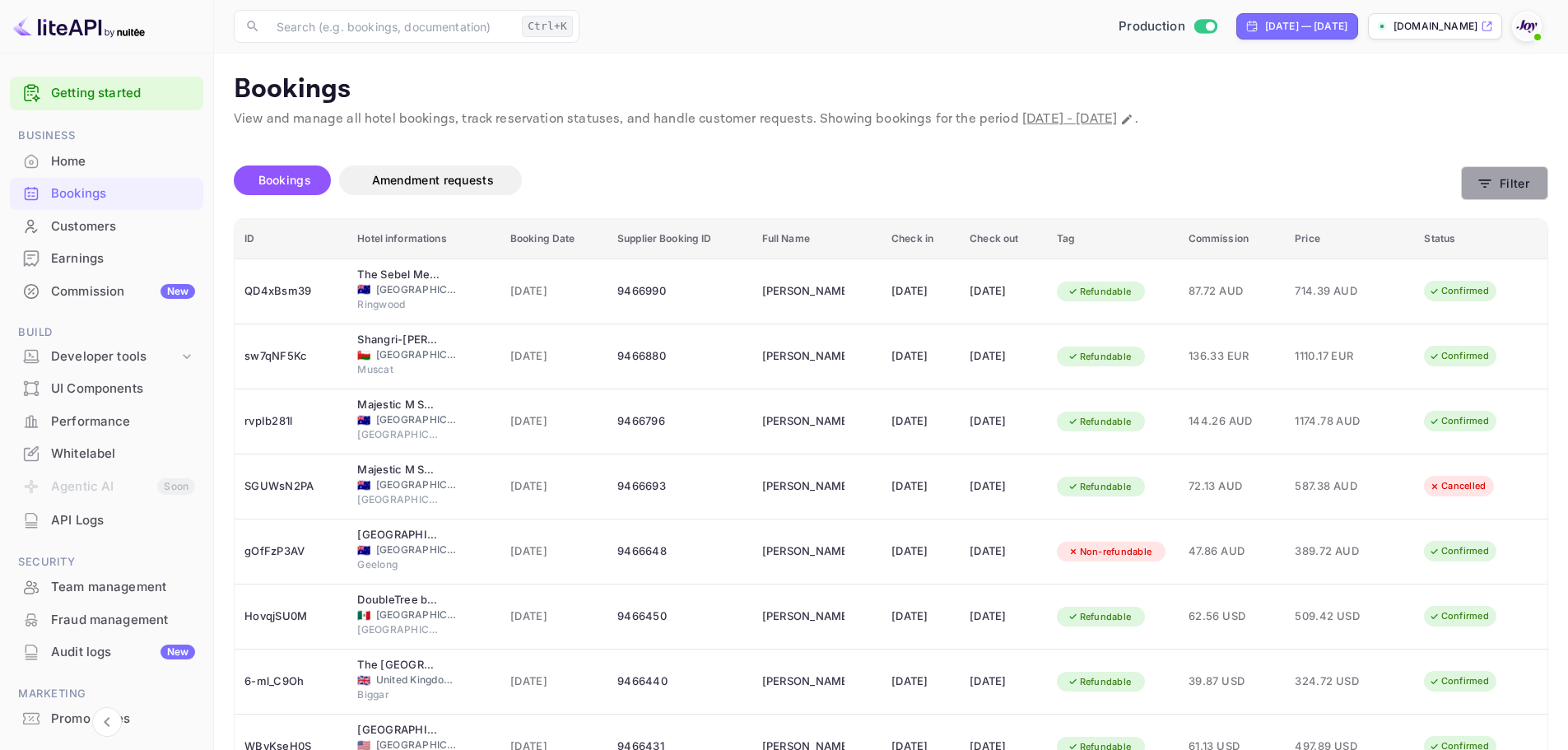
click at [1512, 183] on button "Filter" at bounding box center [1504, 183] width 87 height 33
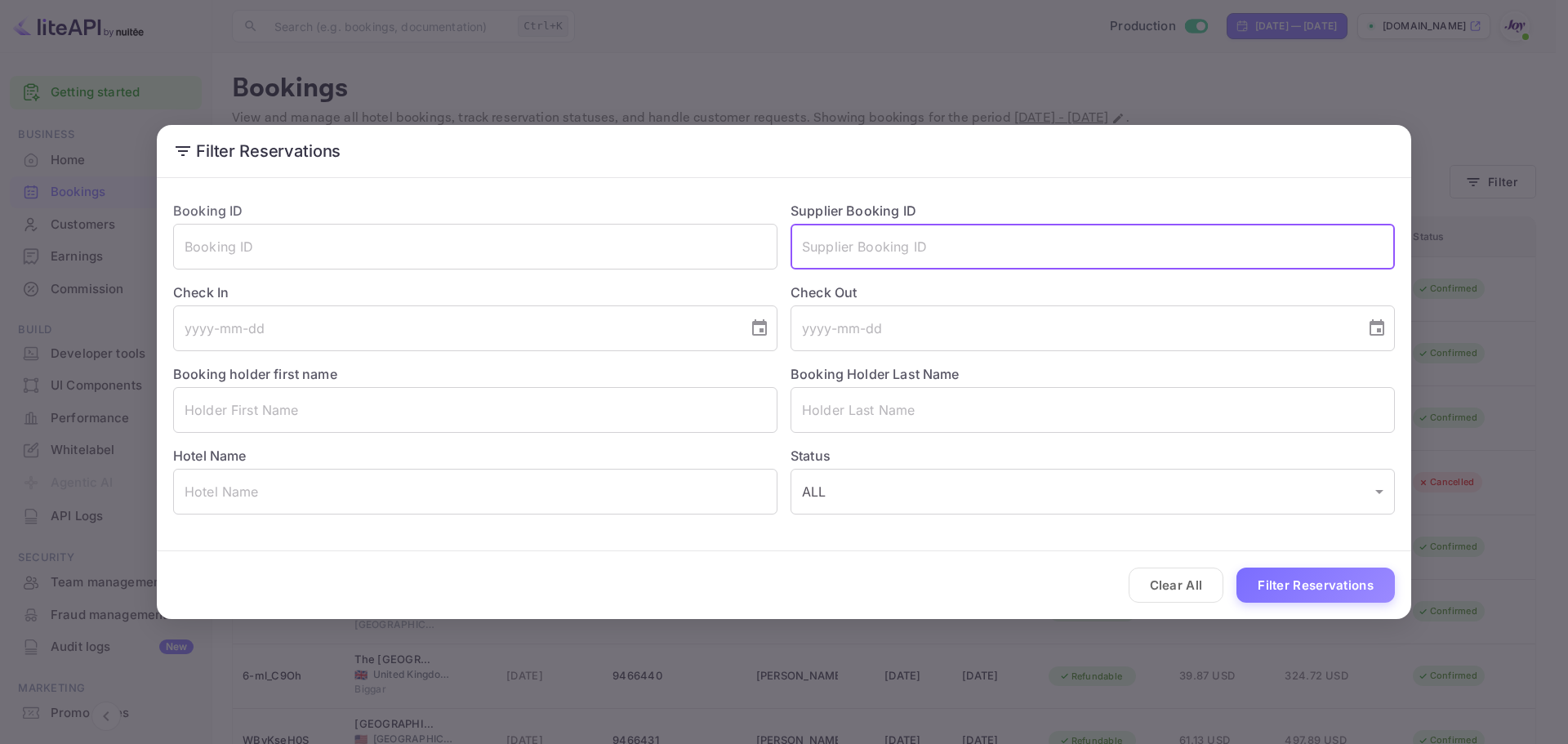
click at [823, 252] on input "text" at bounding box center [1093, 246] width 604 height 46
paste input "7412777"
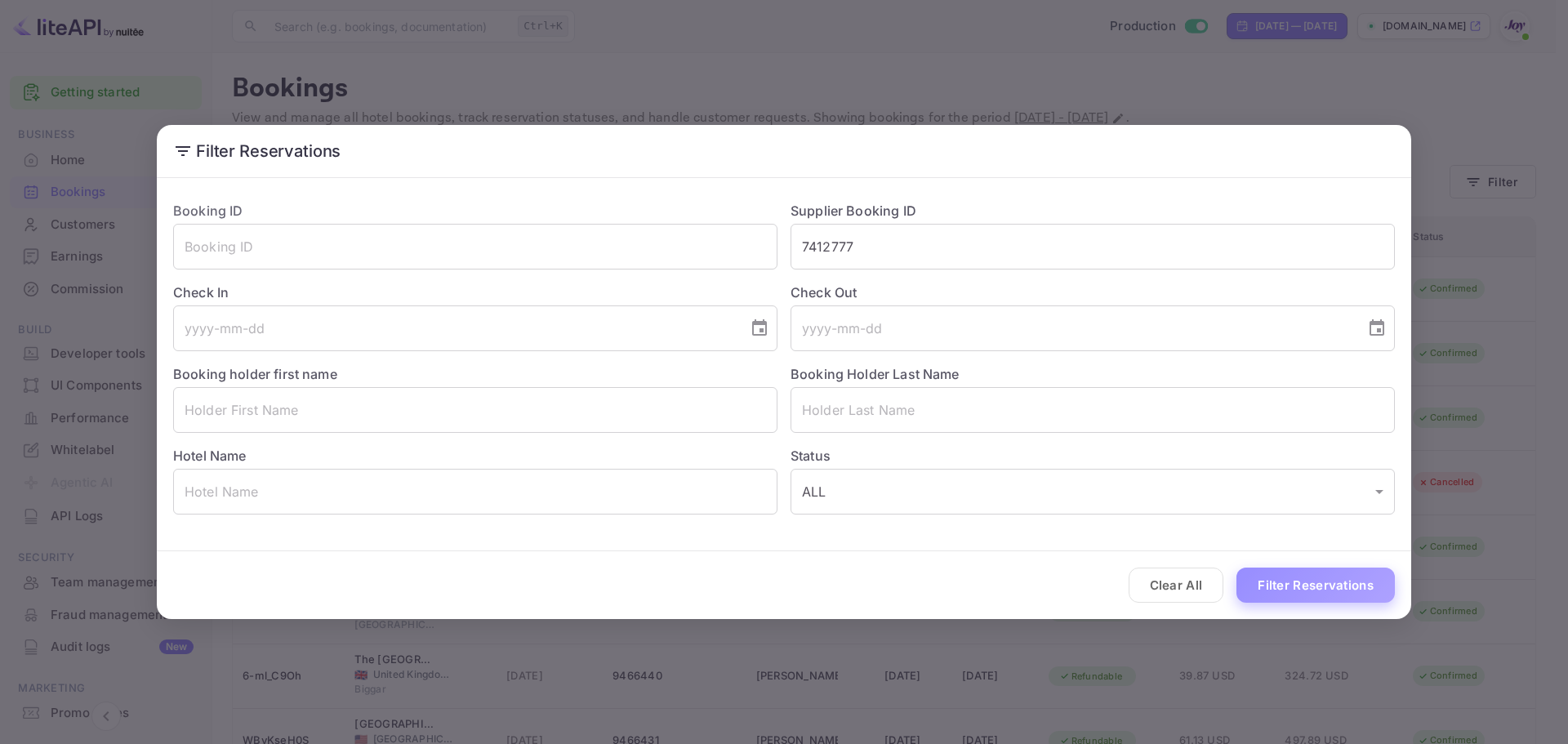
click at [1308, 588] on button "Filter Reservations" at bounding box center [1314, 585] width 158 height 35
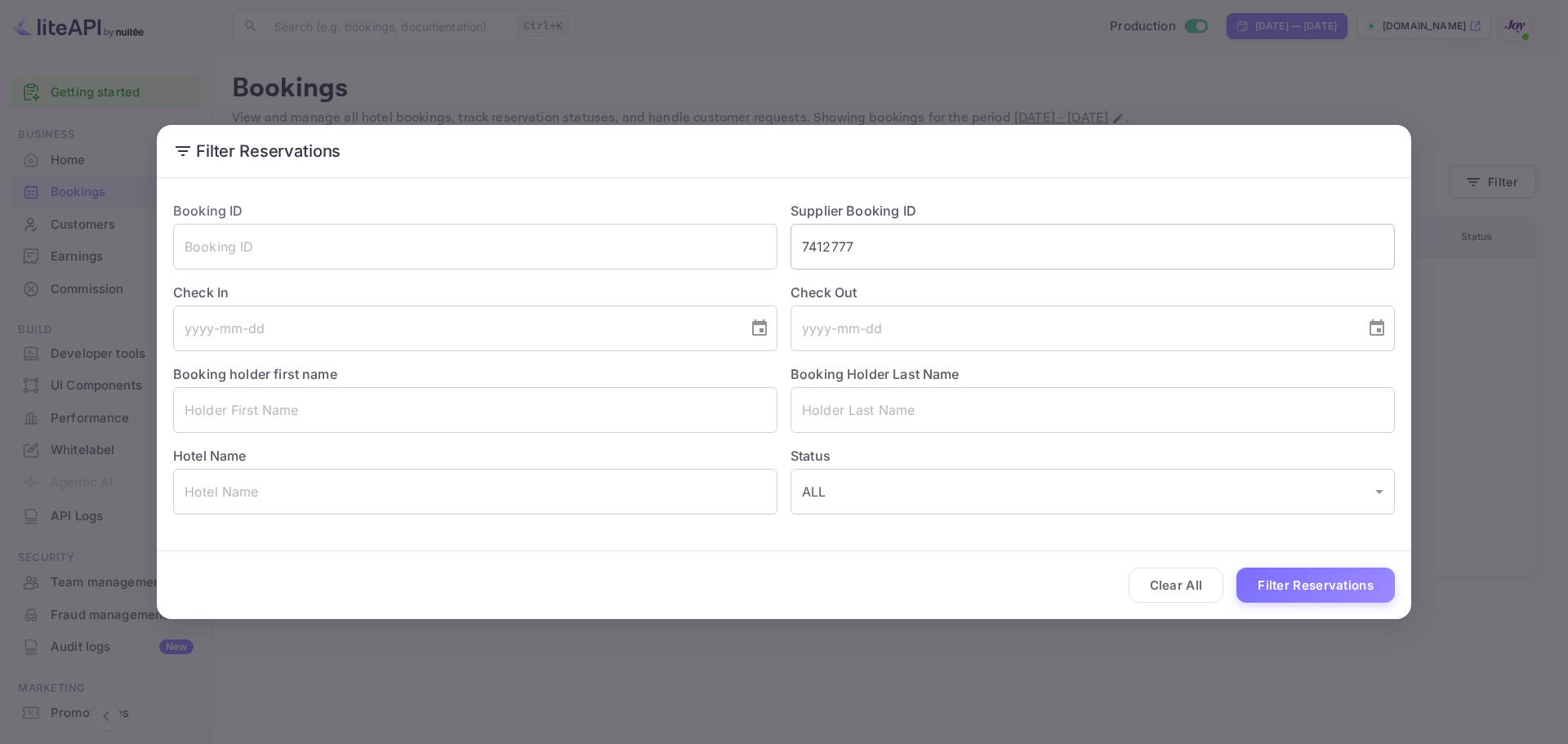
click at [819, 246] on input "7412777" at bounding box center [1093, 246] width 604 height 46
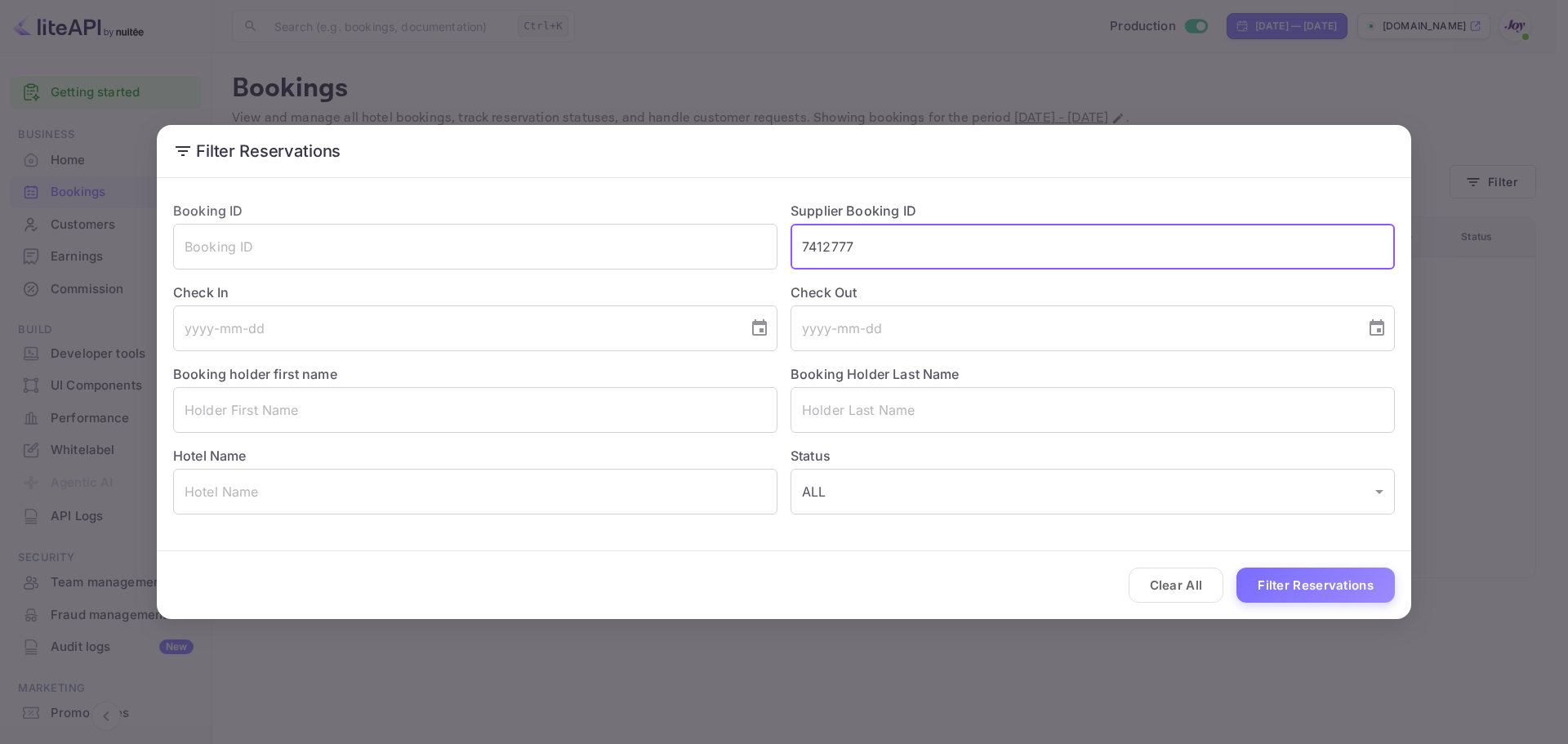
click at [819, 246] on input "7412777" at bounding box center [1093, 246] width 604 height 46
paste input "526995"
type input "7526995"
click at [1290, 598] on button "Filter Reservations" at bounding box center [1314, 585] width 158 height 35
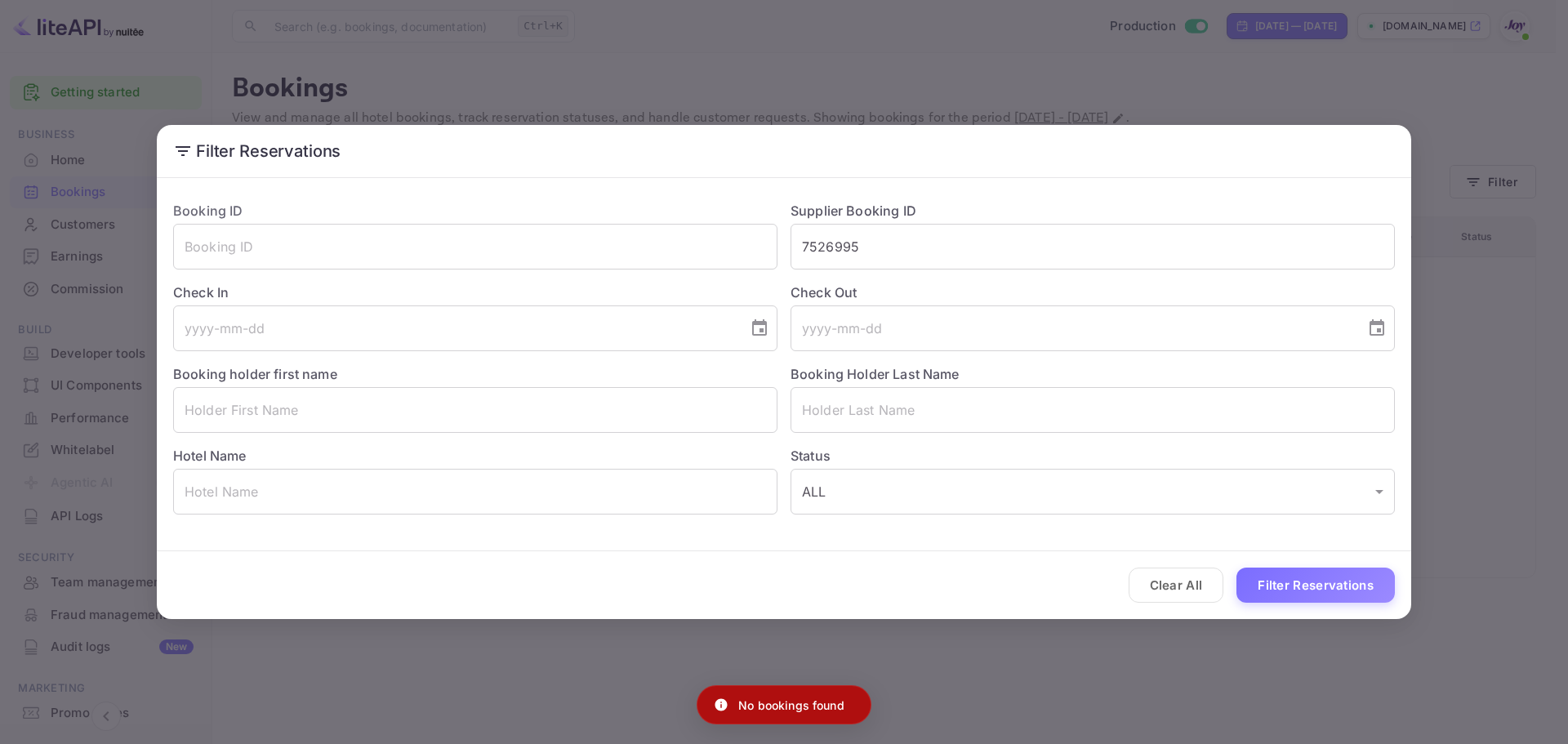
click at [1493, 412] on div "Filter Reservations Booking ID ​ Supplier Booking ID 7526995 ​ Check In ​ Check…" at bounding box center [784, 372] width 1568 height 744
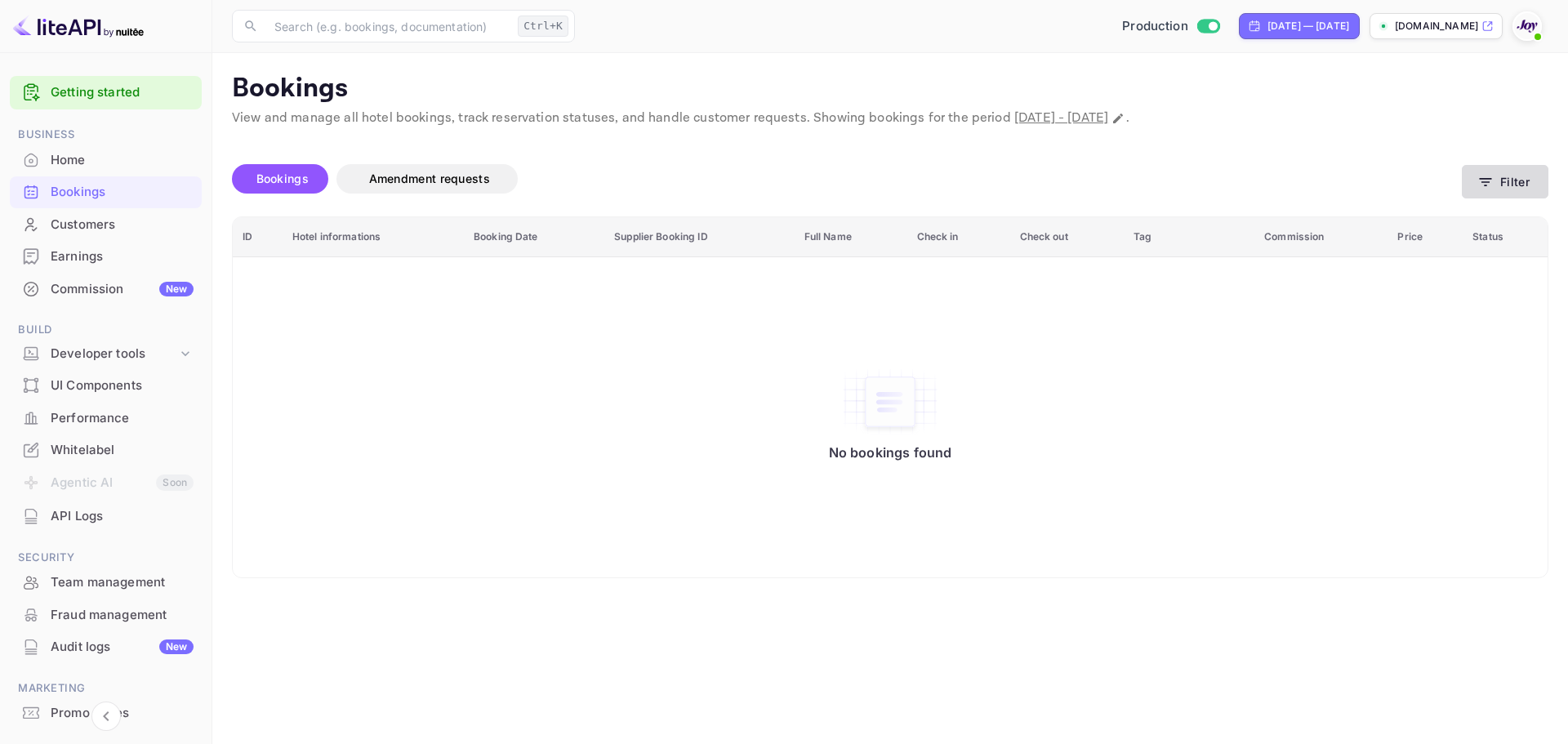
click at [1517, 171] on button "Filter" at bounding box center [1504, 182] width 86 height 33
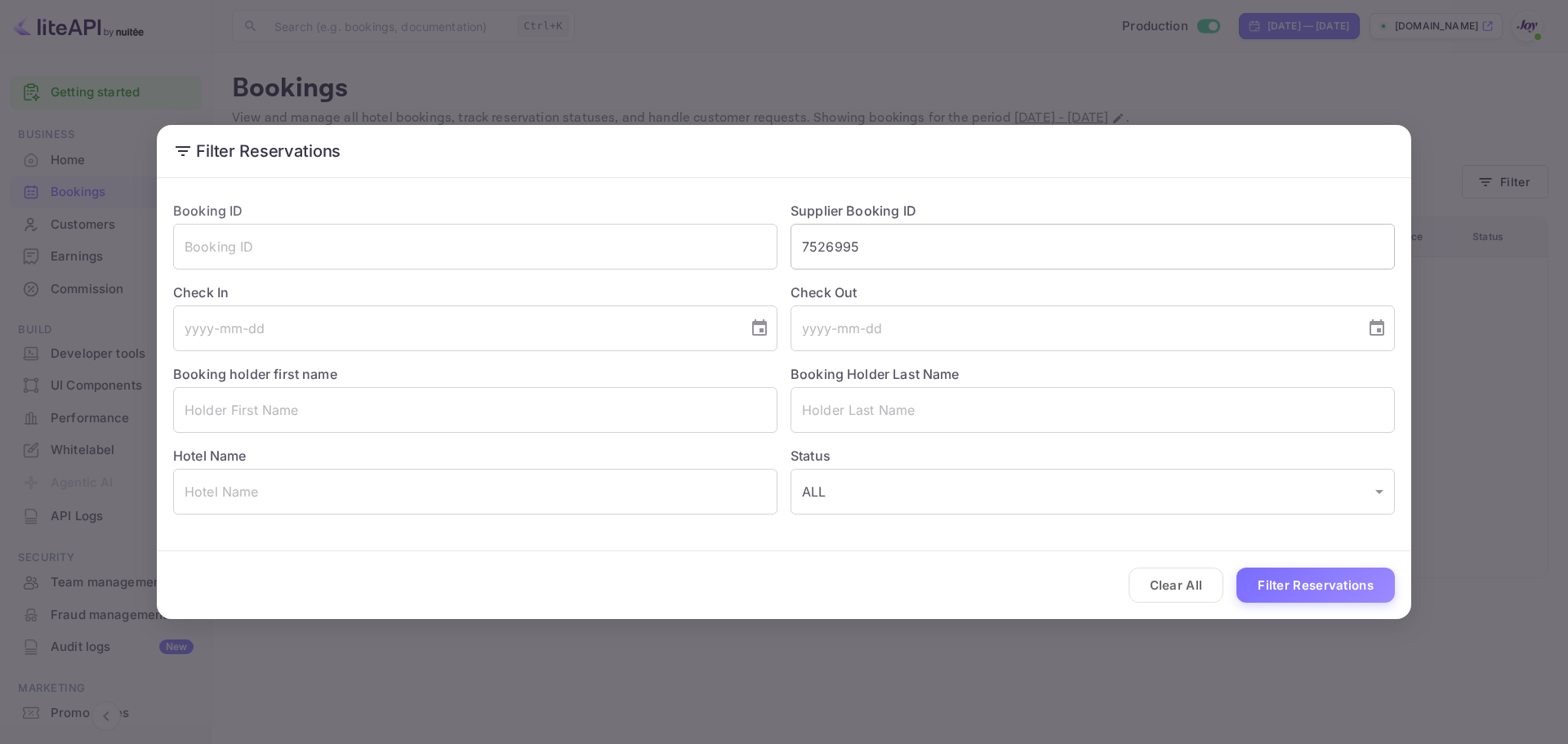
click at [849, 247] on input "7526995" at bounding box center [1093, 246] width 604 height 46
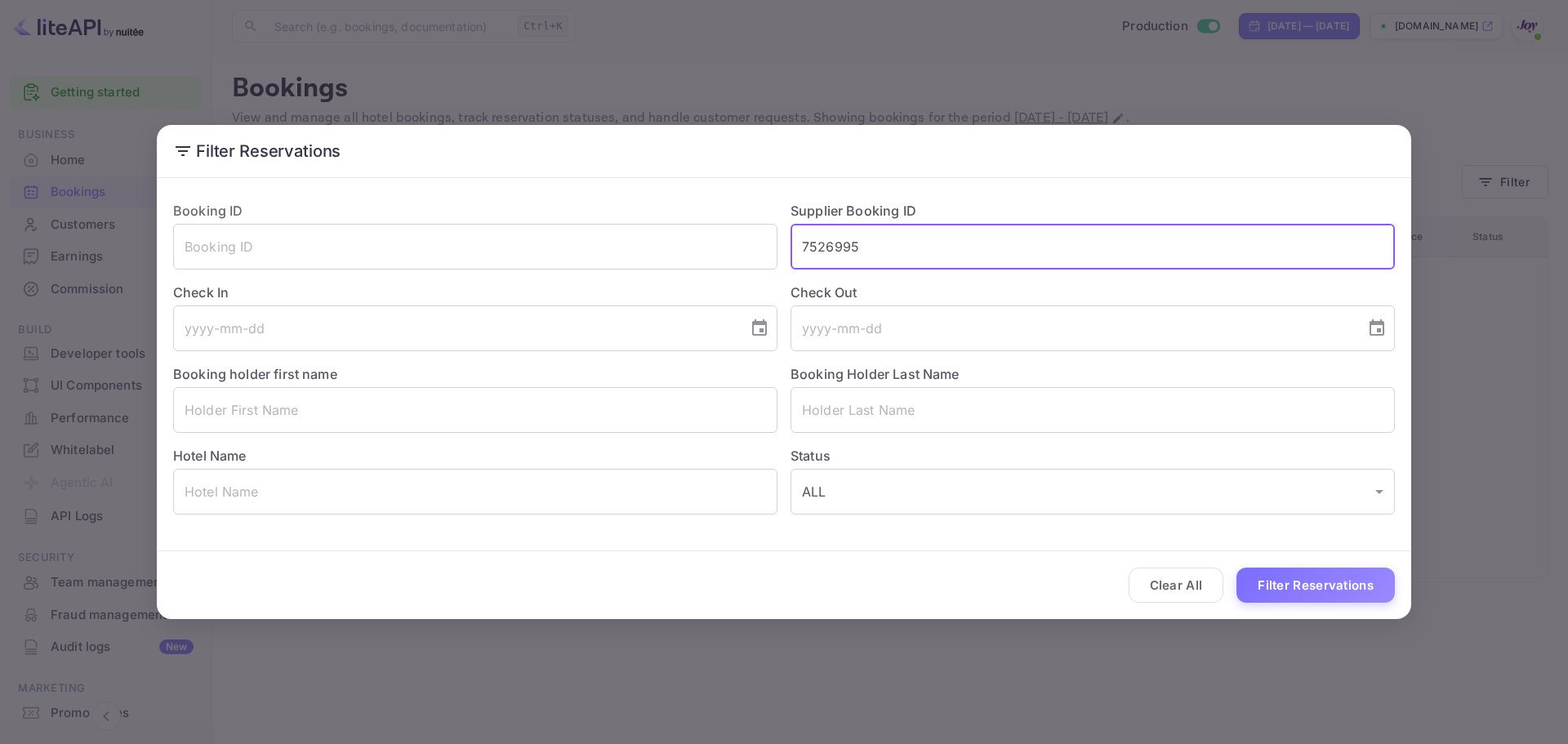
click at [849, 247] on input "7526995" at bounding box center [1093, 246] width 604 height 46
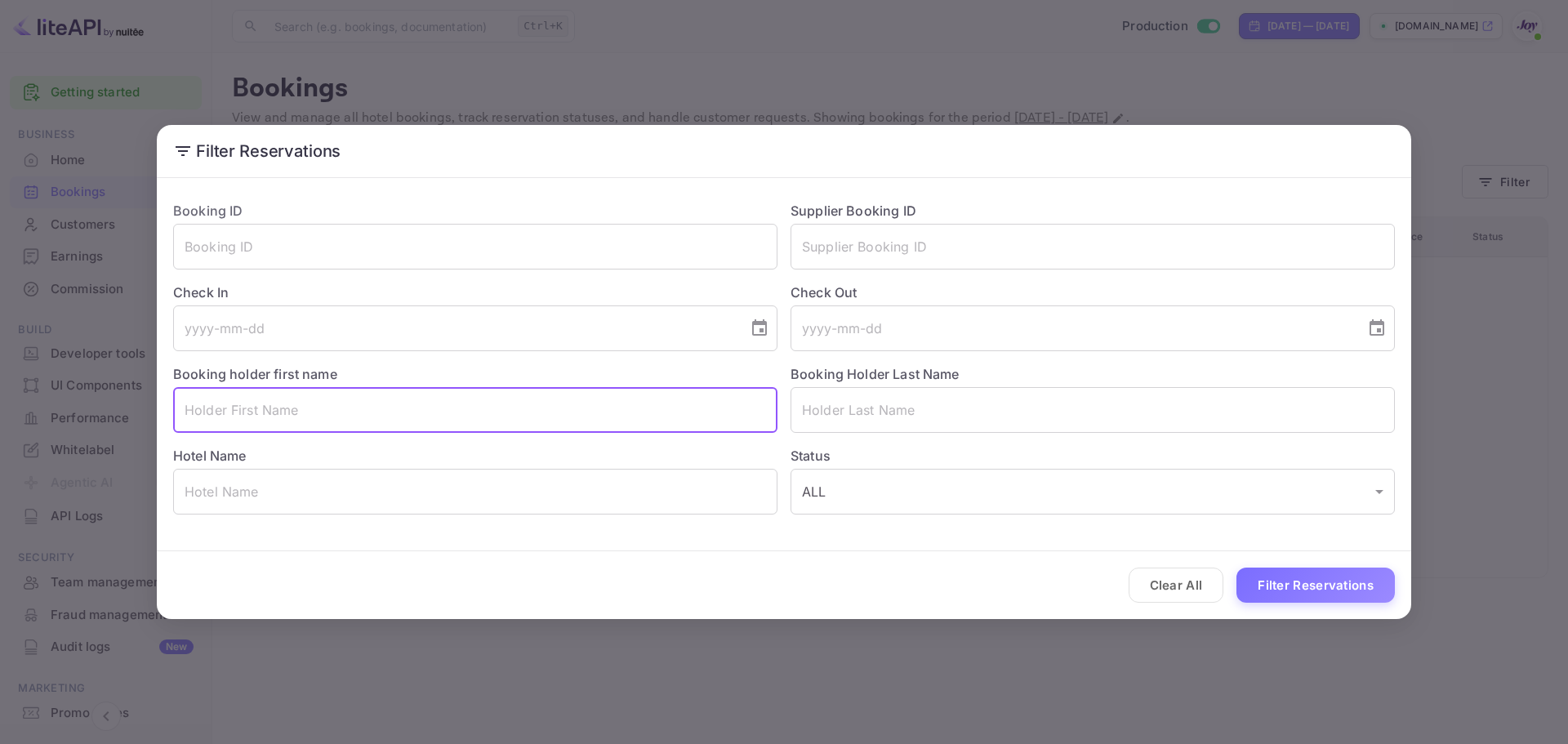
click at [474, 406] on input "text" at bounding box center [475, 409] width 604 height 46
paste input "Randolph"
type input "Randolph"
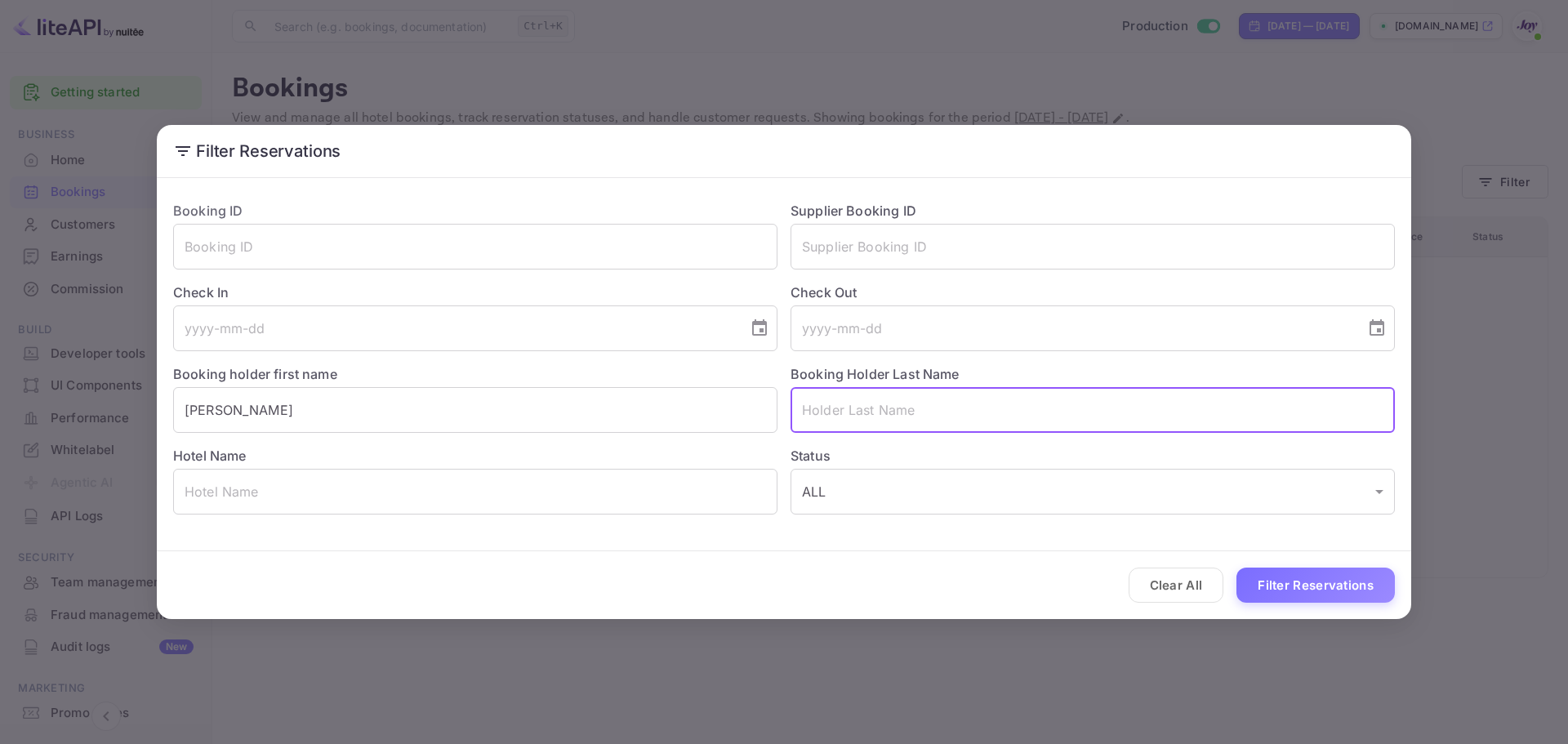
click at [840, 412] on input "text" at bounding box center [1093, 409] width 604 height 46
type input "Harrell"
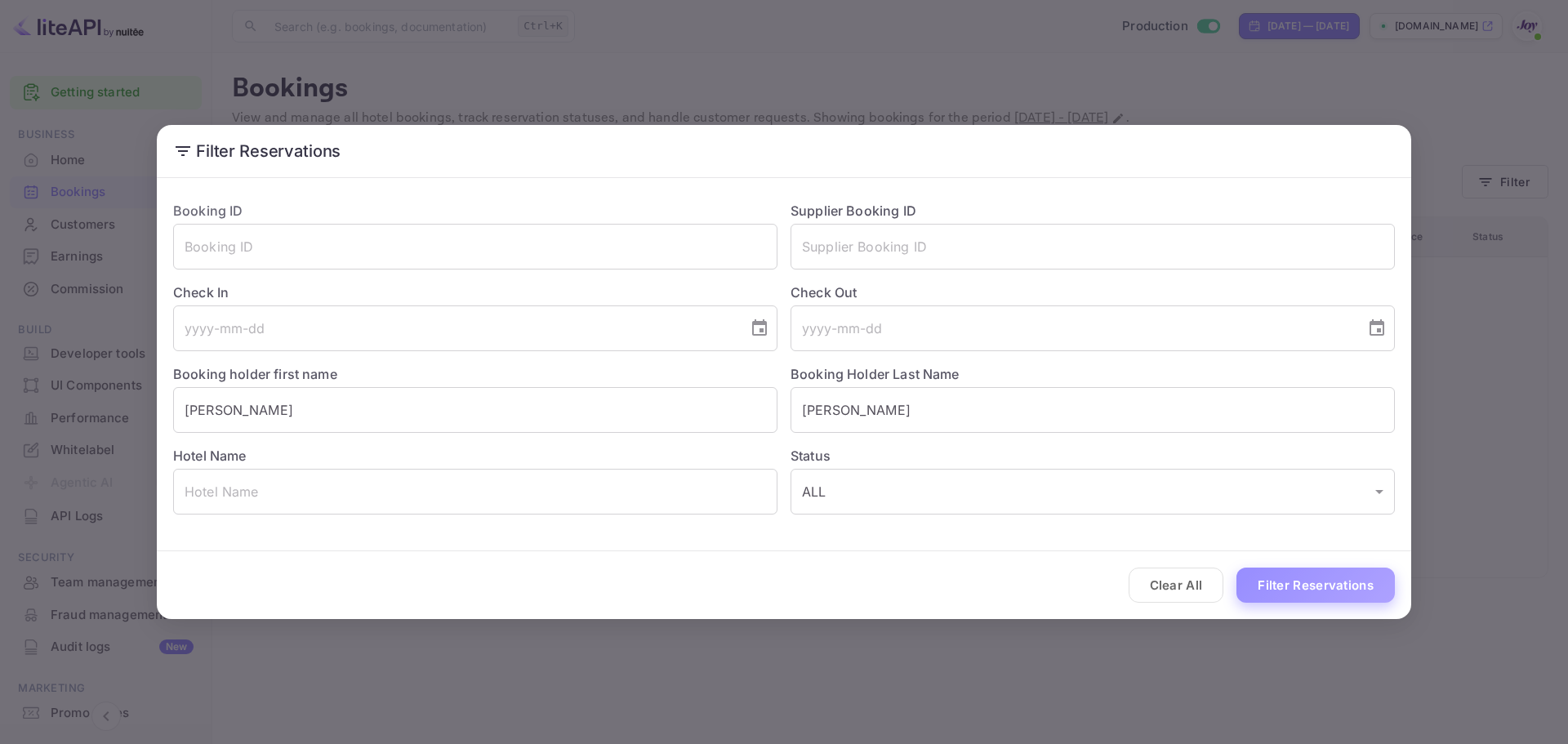
click at [1313, 588] on button "Filter Reservations" at bounding box center [1314, 585] width 158 height 35
